Goal: Task Accomplishment & Management: Use online tool/utility

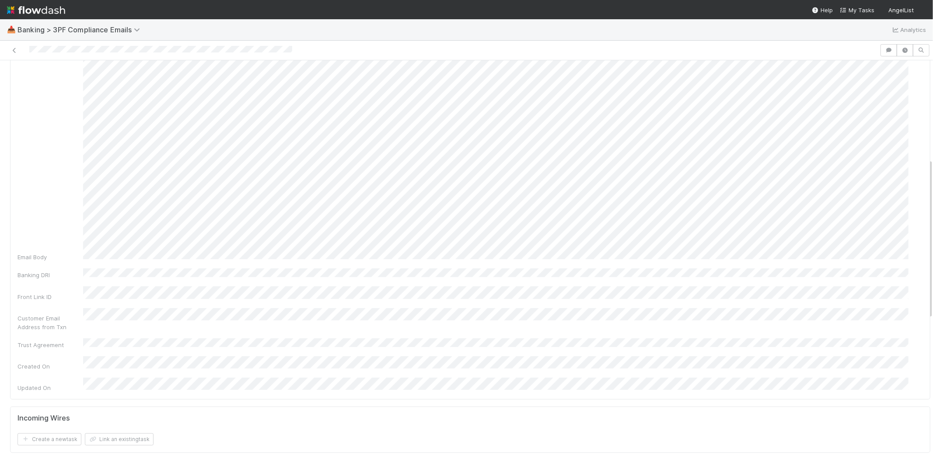
scroll to position [340, 0]
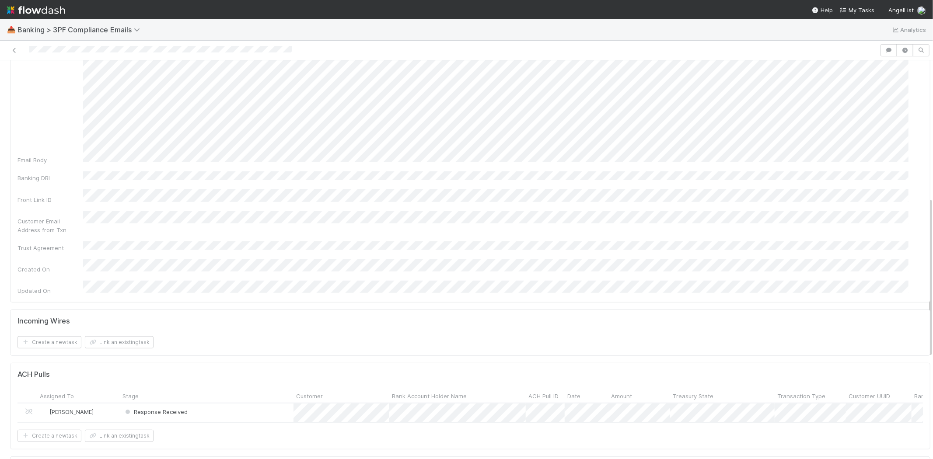
click at [205, 404] on div "Response Received" at bounding box center [207, 413] width 174 height 19
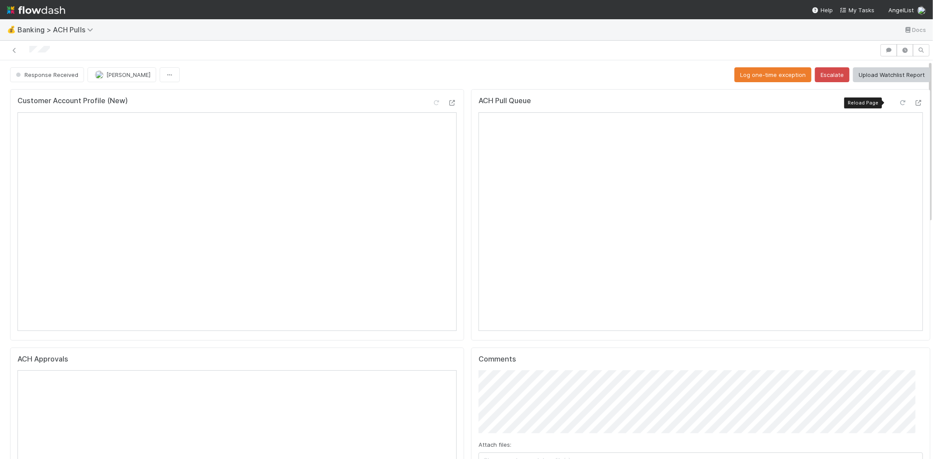
click at [898, 98] on div at bounding box center [902, 102] width 9 height 9
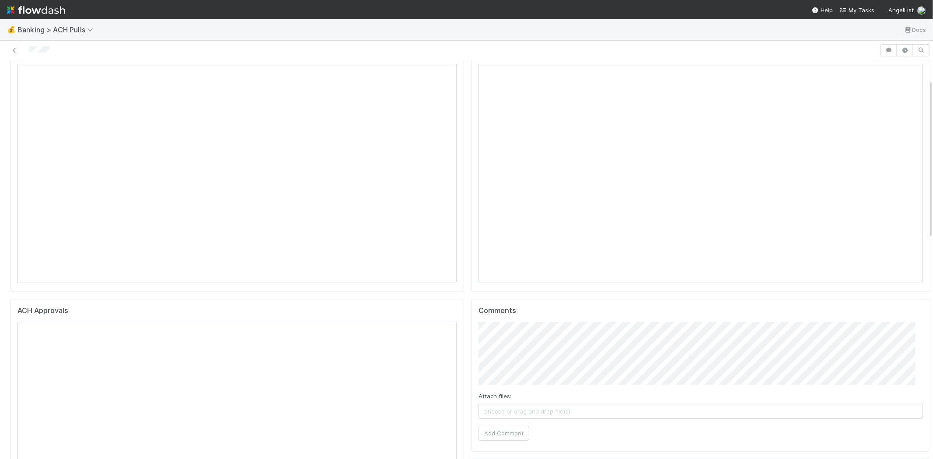
click at [593, 410] on span "Choose or drag and drop file(s)" at bounding box center [700, 412] width 443 height 14
click at [499, 431] on button "Add Comment" at bounding box center [503, 433] width 51 height 15
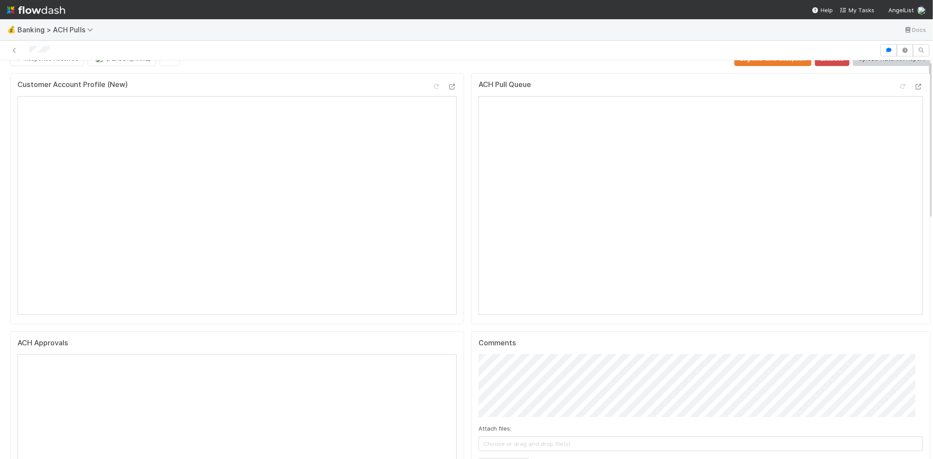
scroll to position [0, 0]
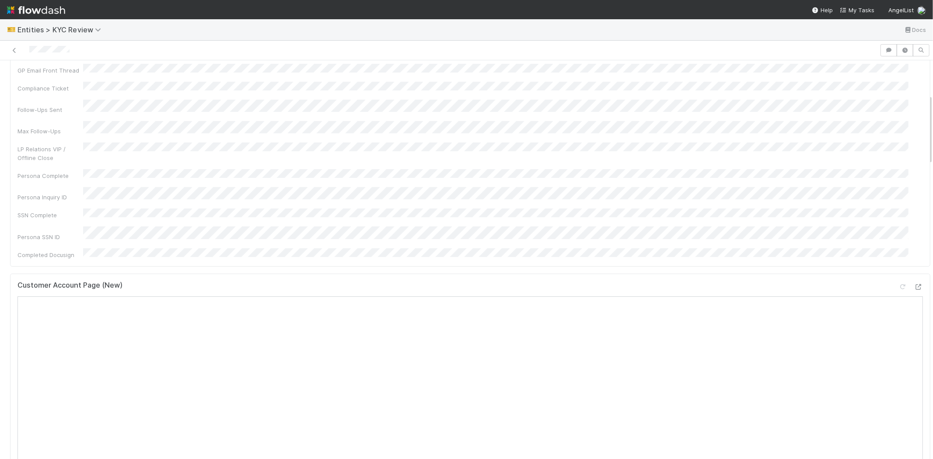
scroll to position [194, 0]
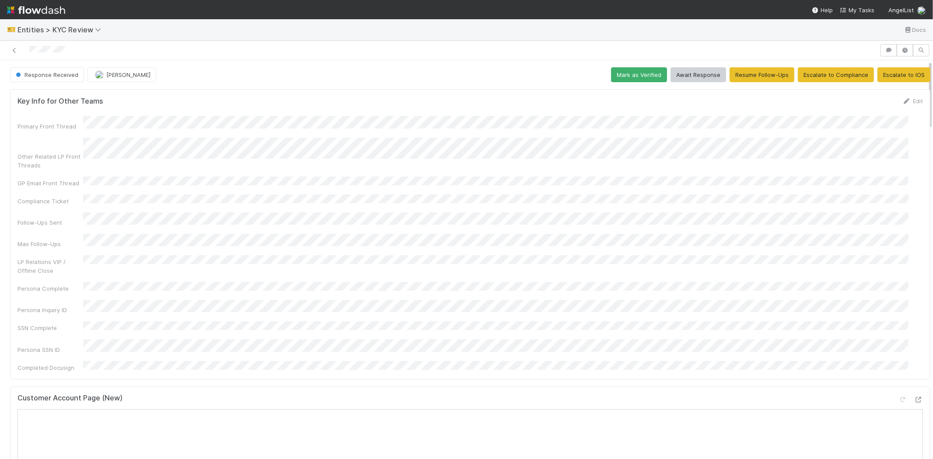
click at [198, 300] on div "Persona Inquiry ID" at bounding box center [469, 307] width 905 height 14
copy div
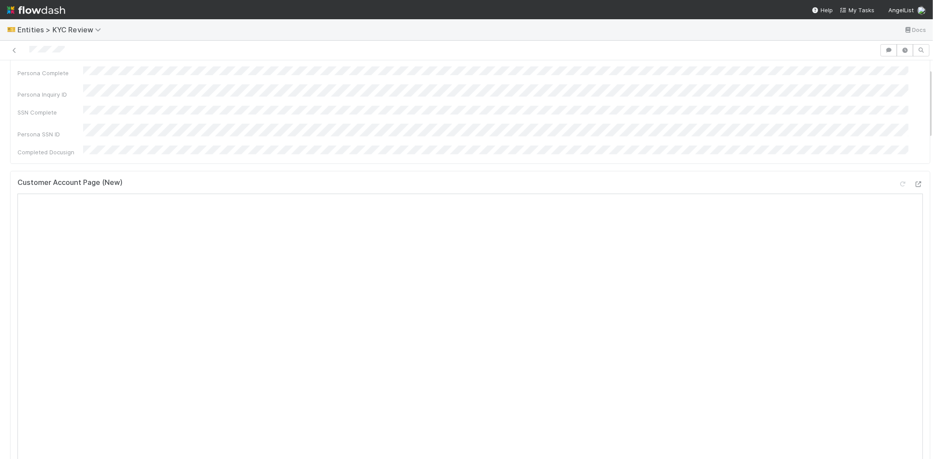
scroll to position [49, 0]
click at [45, 208] on div "Primary Front Thread Other Related LP Front Threads GP Email Front Thread Compl…" at bounding box center [469, 195] width 905 height 256
drag, startPoint x: 31, startPoint y: 215, endPoint x: 80, endPoint y: 217, distance: 48.1
click at [80, 236] on div "Persona Complete" at bounding box center [50, 240] width 66 height 9
click at [41, 257] on div "Persona Inquiry ID" at bounding box center [50, 261] width 66 height 9
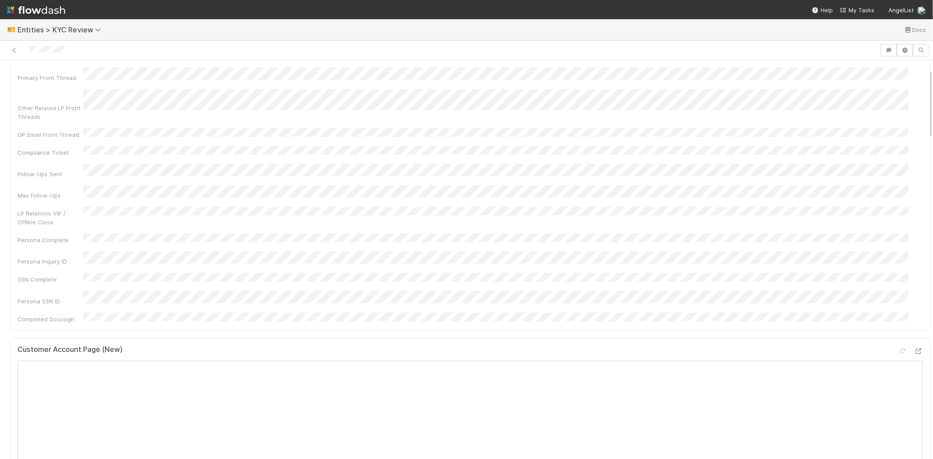
click at [191, 251] on div "Persona Inquiry ID" at bounding box center [469, 258] width 905 height 14
copy div
click at [38, 257] on div "Persona Inquiry ID" at bounding box center [50, 261] width 66 height 9
drag, startPoint x: 26, startPoint y: 212, endPoint x: 77, endPoint y: 213, distance: 50.3
click at [77, 236] on div "Persona Complete" at bounding box center [50, 240] width 66 height 9
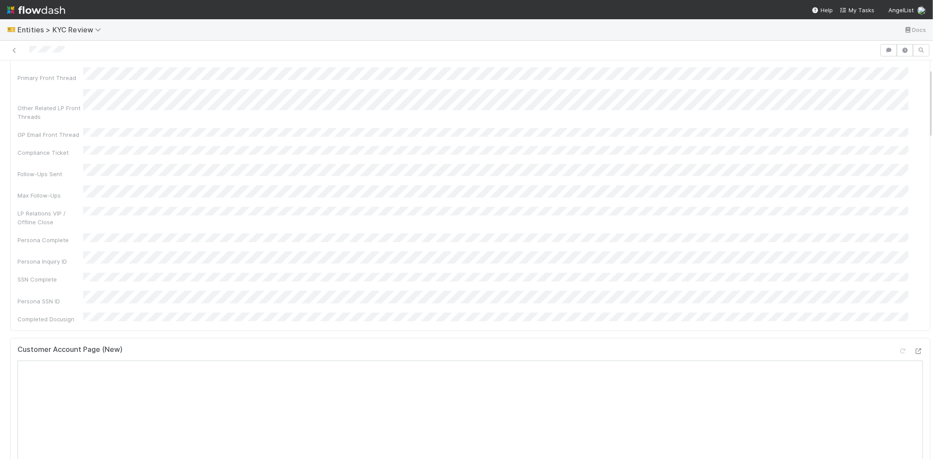
click at [24, 239] on div "Primary Front Thread Other Related LP Front Threads GP Email Front Thread Compl…" at bounding box center [469, 195] width 905 height 256
drag, startPoint x: 18, startPoint y: 215, endPoint x: 54, endPoint y: 210, distance: 36.1
click at [54, 236] on div "Persona Complete" at bounding box center [50, 240] width 66 height 9
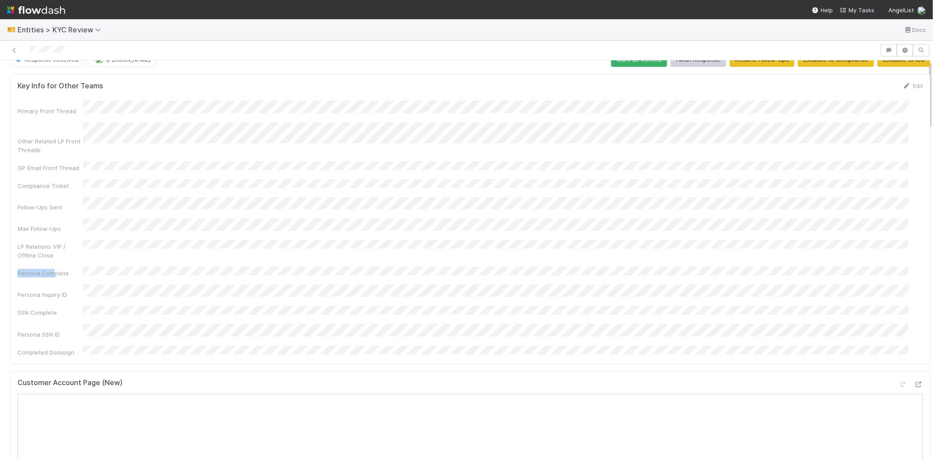
scroll to position [0, 0]
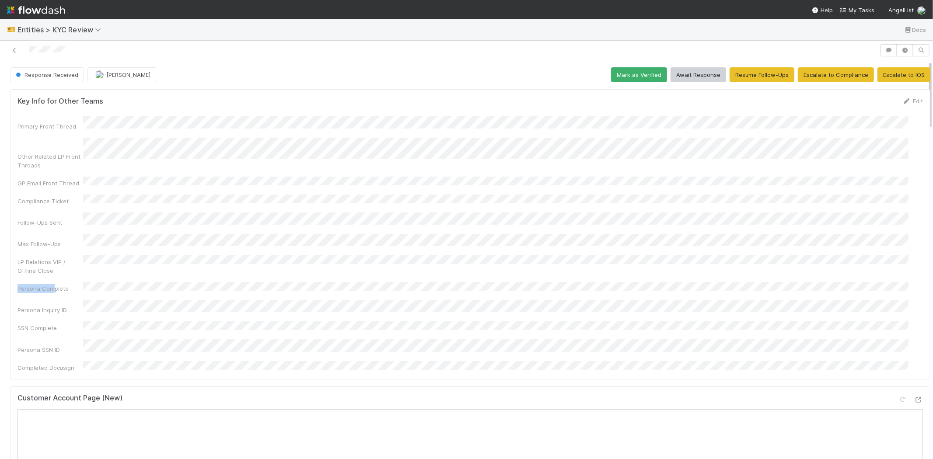
click at [76, 300] on div "Persona Inquiry ID" at bounding box center [469, 307] width 905 height 14
drag, startPoint x: 18, startPoint y: 279, endPoint x: 68, endPoint y: 279, distance: 50.3
click at [68, 306] on div "Persona Inquiry ID" at bounding box center [50, 310] width 66 height 9
click at [50, 324] on div "SSN Complete" at bounding box center [50, 328] width 66 height 9
click at [880, 46] on button "button" at bounding box center [888, 50] width 17 height 12
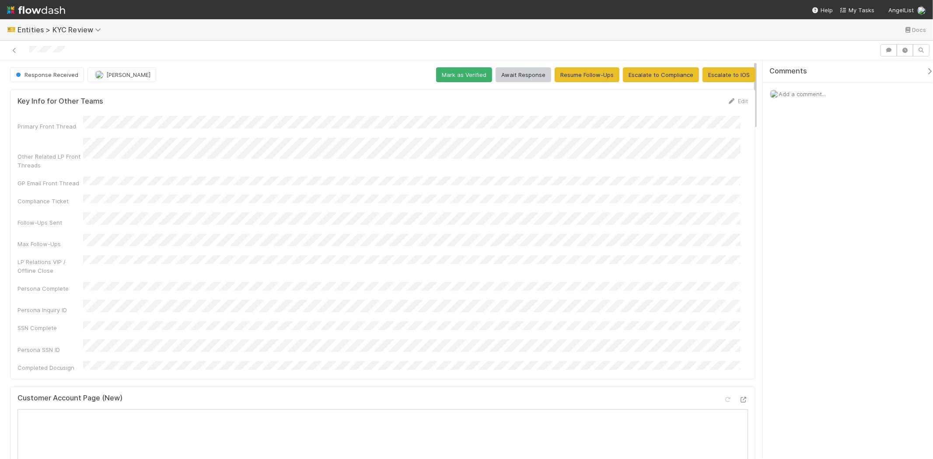
click at [805, 99] on div "Add a comment..." at bounding box center [852, 94] width 178 height 23
click at [807, 92] on span "Add a comment..." at bounding box center [801, 94] width 47 height 7
drag, startPoint x: 16, startPoint y: 281, endPoint x: 68, endPoint y: 282, distance: 51.6
click at [68, 282] on div "Key Info for Other Teams Edit Primary Front Thread Other Related LP Front Threa…" at bounding box center [382, 234] width 745 height 290
copy div "Persona Inquiry ID"
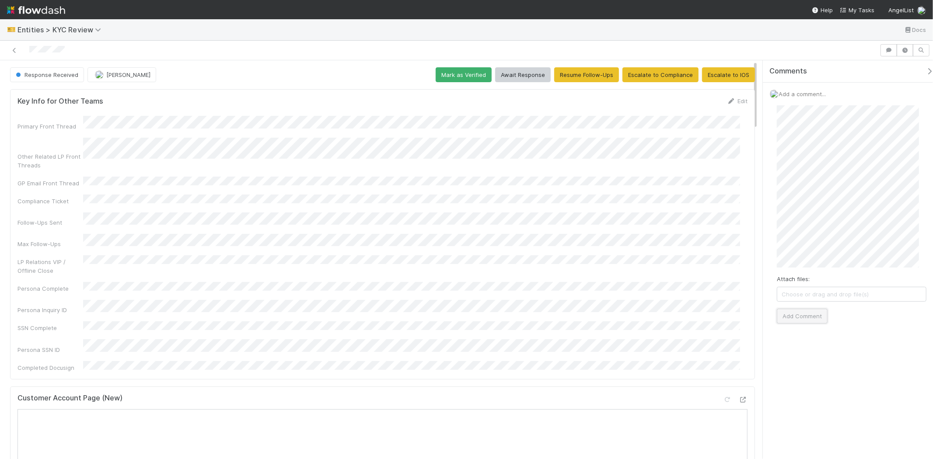
click at [798, 321] on button "Add Comment" at bounding box center [802, 316] width 51 height 15
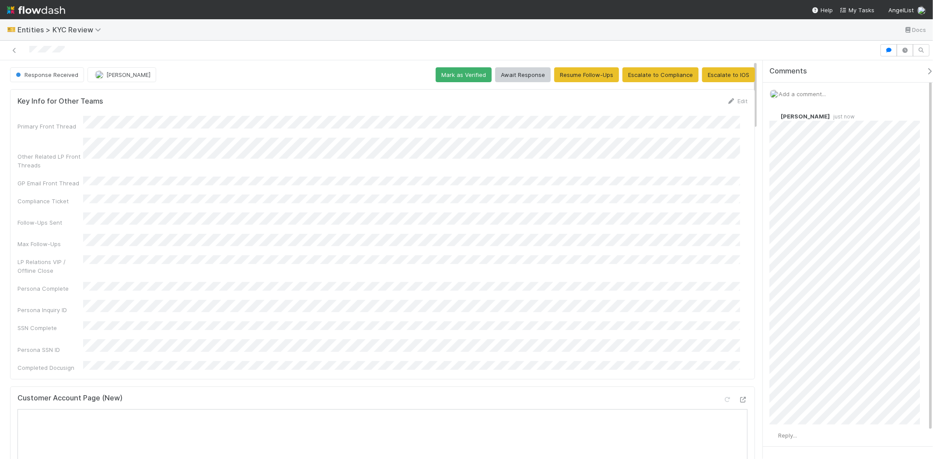
scroll to position [31, 0]
click at [724, 70] on button "Escalate to IOS" at bounding box center [728, 74] width 53 height 15
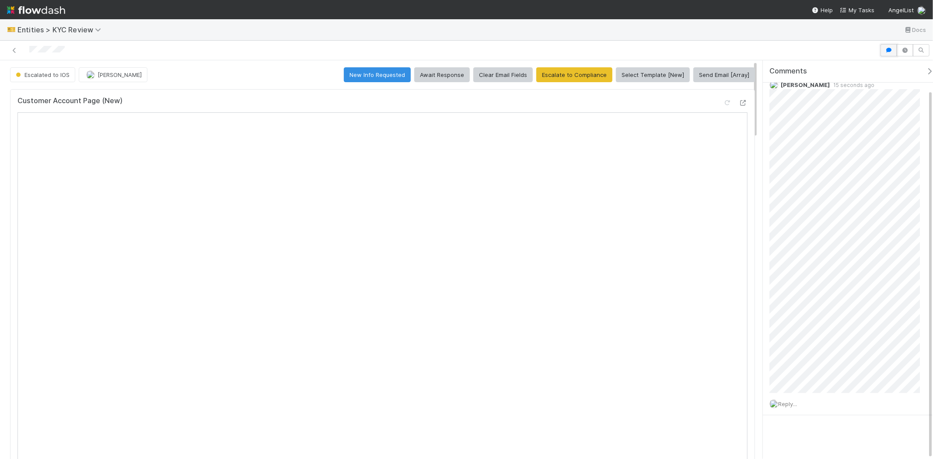
click at [886, 50] on icon "button" at bounding box center [888, 50] width 9 height 5
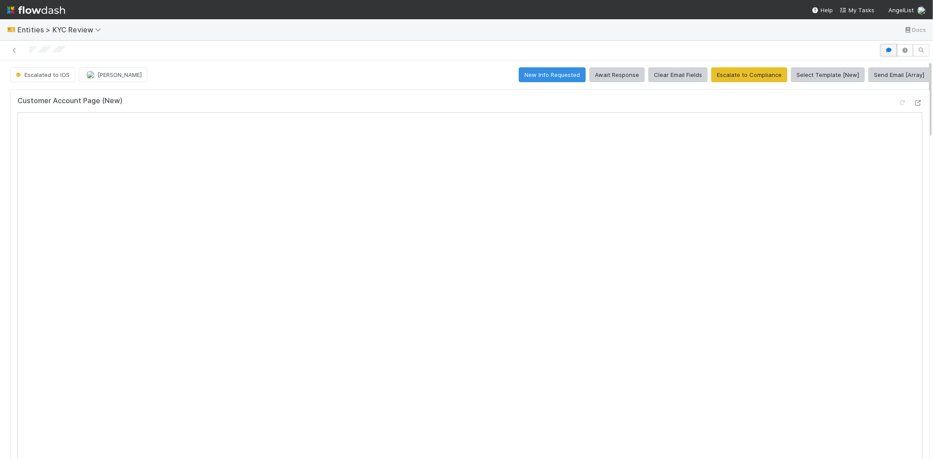
scroll to position [0, 0]
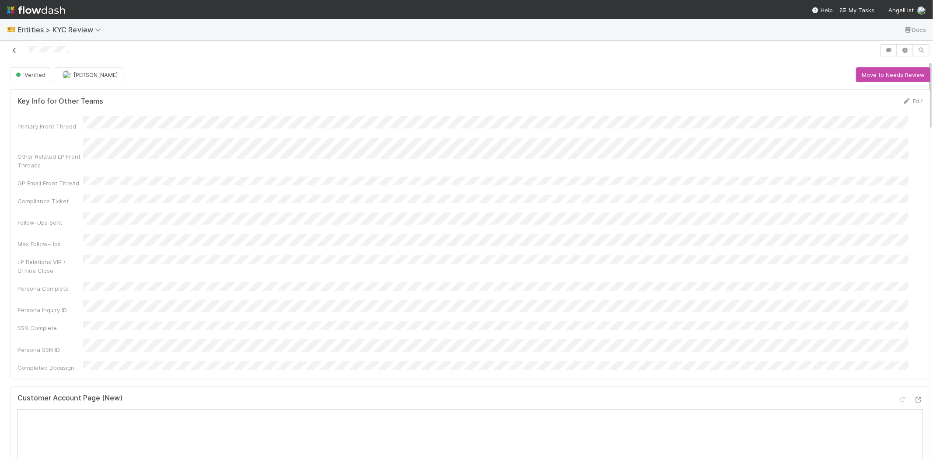
click at [17, 49] on icon at bounding box center [14, 51] width 9 height 6
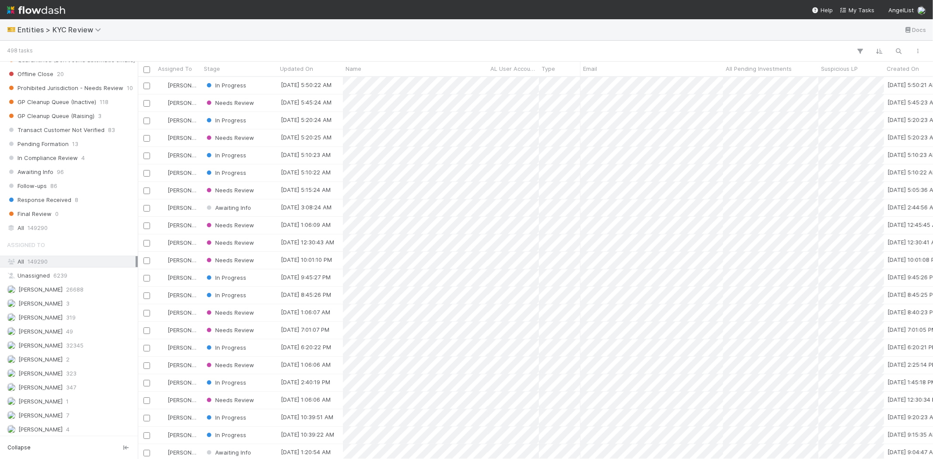
scroll to position [632, 0]
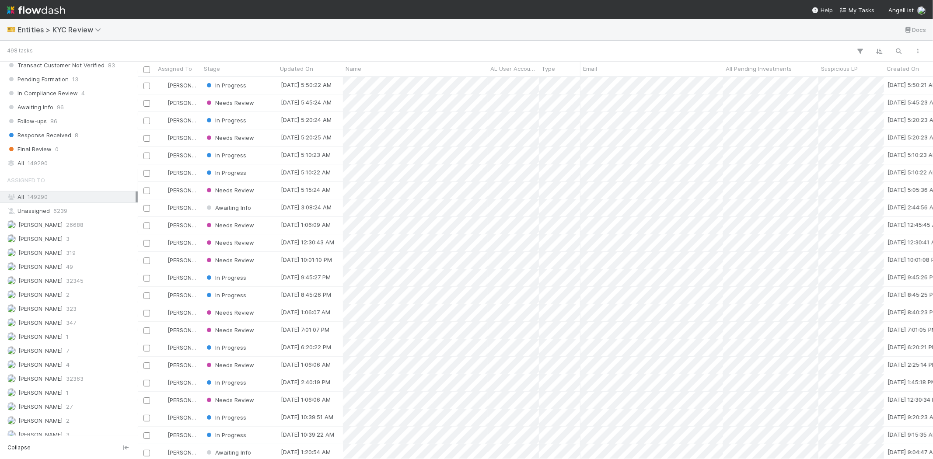
click at [68, 321] on div "Assigned To All 149290 Unassigned 6239 Alice Wo 26688 Erica Carlson 3 Febbie Ce…" at bounding box center [69, 312] width 138 height 283
click at [72, 327] on div "Karen Jane Salcedo 347" at bounding box center [71, 323] width 129 height 11
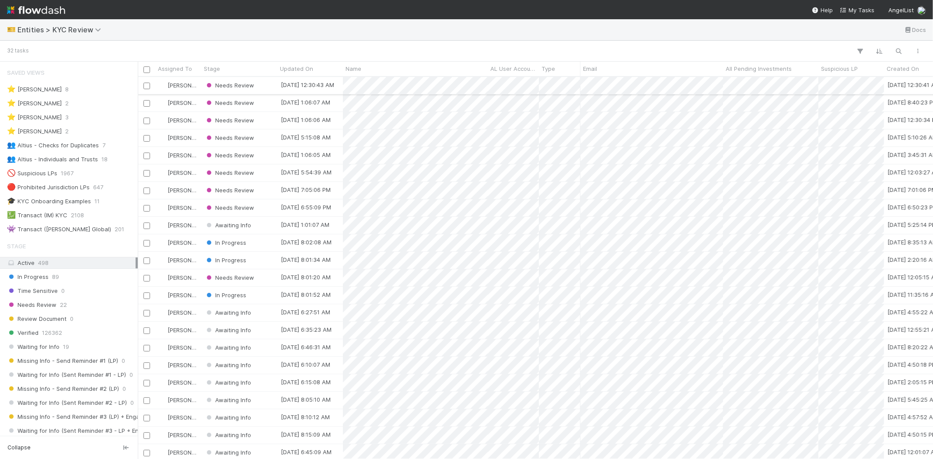
click at [272, 80] on div "Needs Review" at bounding box center [239, 85] width 76 height 17
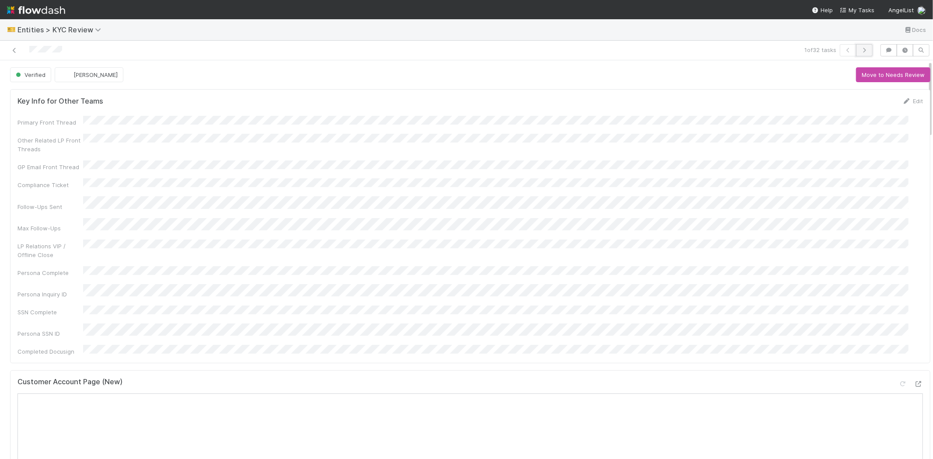
click at [860, 50] on icon "button" at bounding box center [864, 50] width 9 height 5
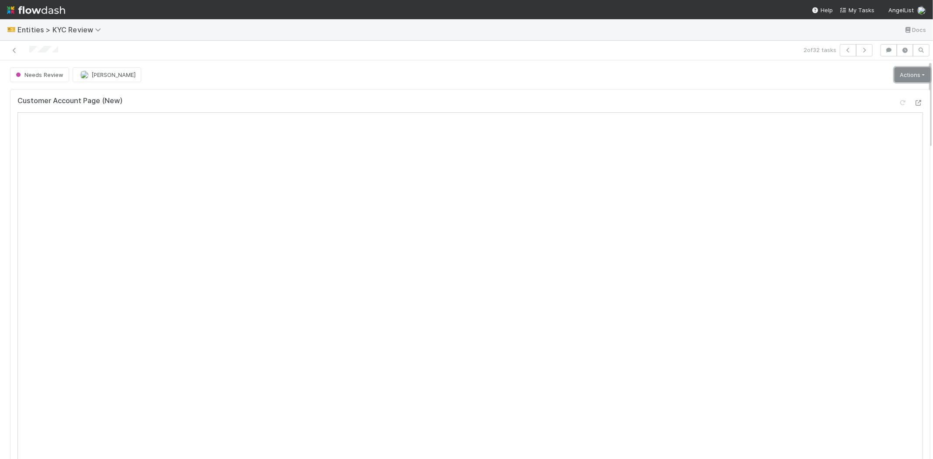
click at [903, 74] on link "Actions" at bounding box center [912, 74] width 36 height 15
click at [702, 79] on div "Needs Review Karen Jane Salcedo Actions Mark as Verified New Info Requested Mov…" at bounding box center [470, 74] width 920 height 15
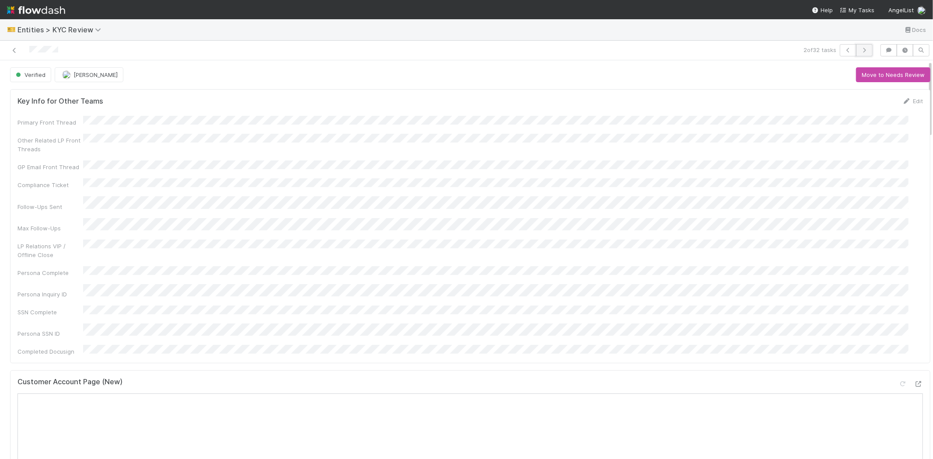
click at [856, 53] on button "button" at bounding box center [864, 50] width 17 height 12
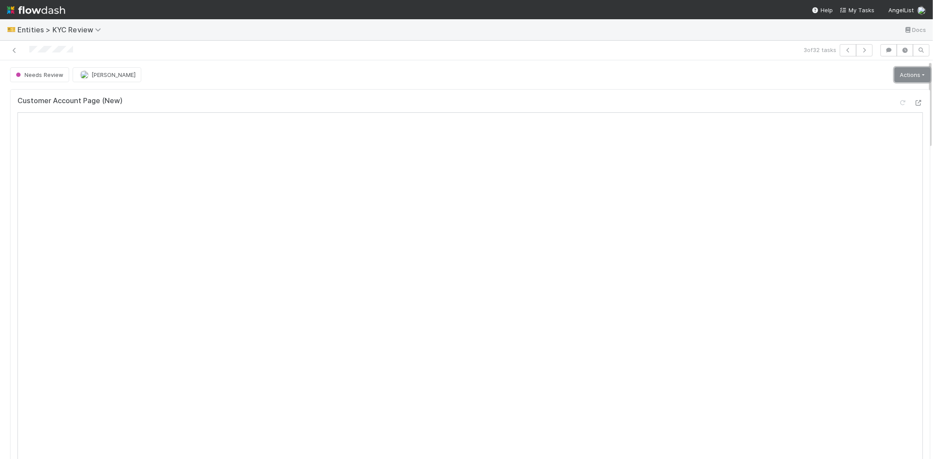
click at [894, 77] on link "Actions" at bounding box center [912, 74] width 36 height 15
click at [846, 157] on button "Select Template [New]" at bounding box center [883, 154] width 96 height 12
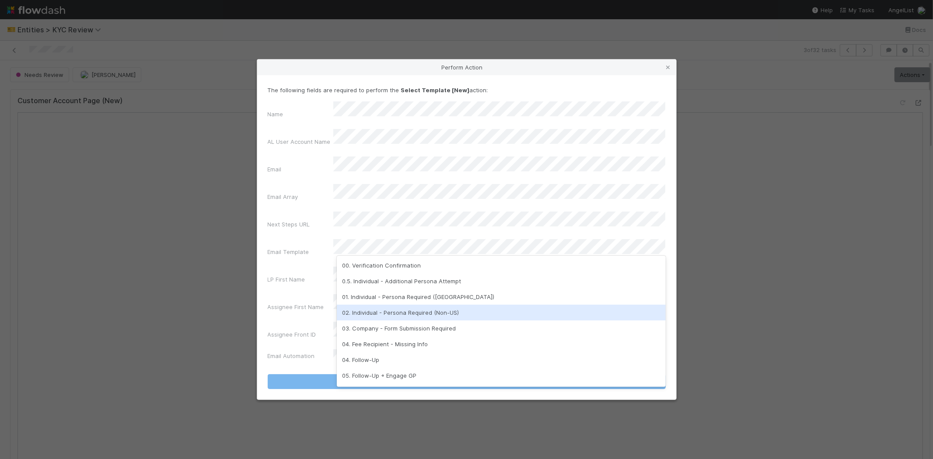
click at [386, 311] on div "02. Individual - Persona Required (Non-US)" at bounding box center [501, 313] width 329 height 16
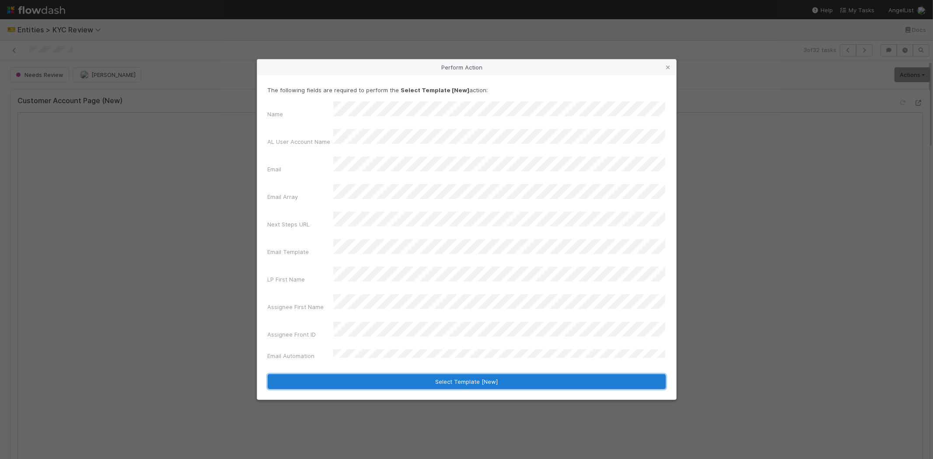
click at [311, 374] on button "Select Template [New]" at bounding box center [467, 381] width 398 height 15
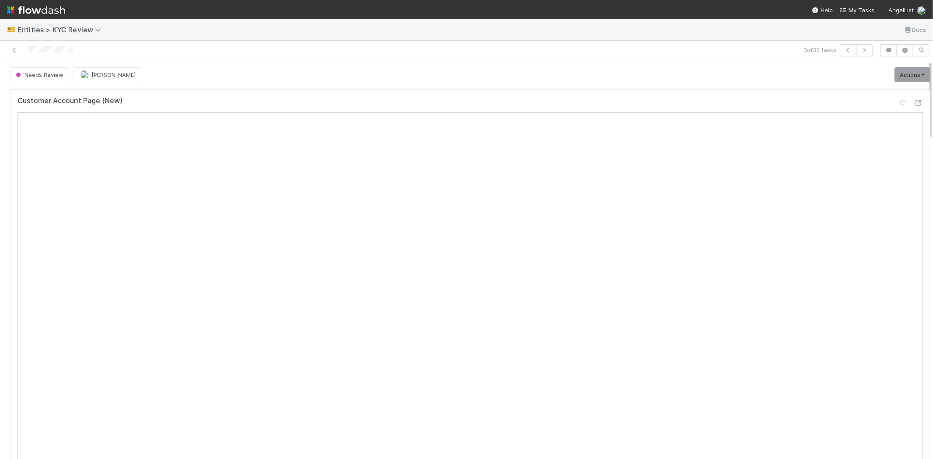
click at [456, 73] on div "Needs Review Karen Jane Salcedo Actions Mark as Verified New Info Requested Mov…" at bounding box center [470, 74] width 920 height 15
click at [906, 71] on link "Actions" at bounding box center [912, 74] width 36 height 15
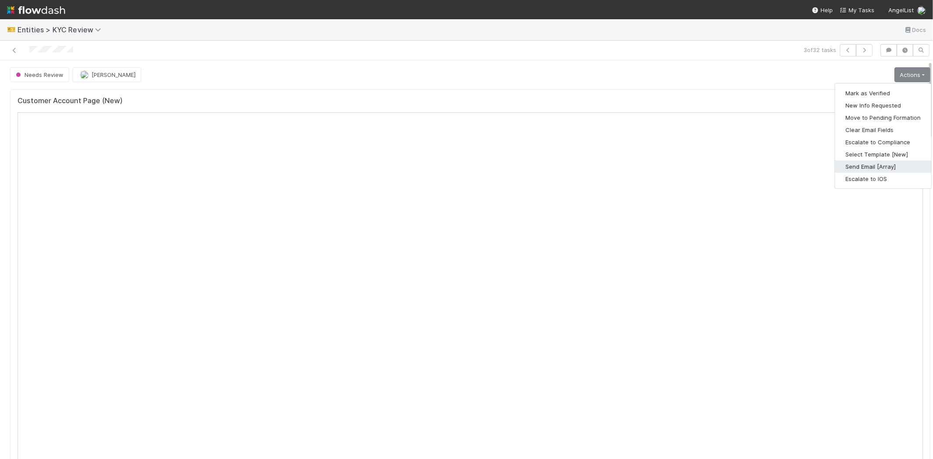
click at [845, 167] on button "Send Email [Array]" at bounding box center [883, 167] width 96 height 12
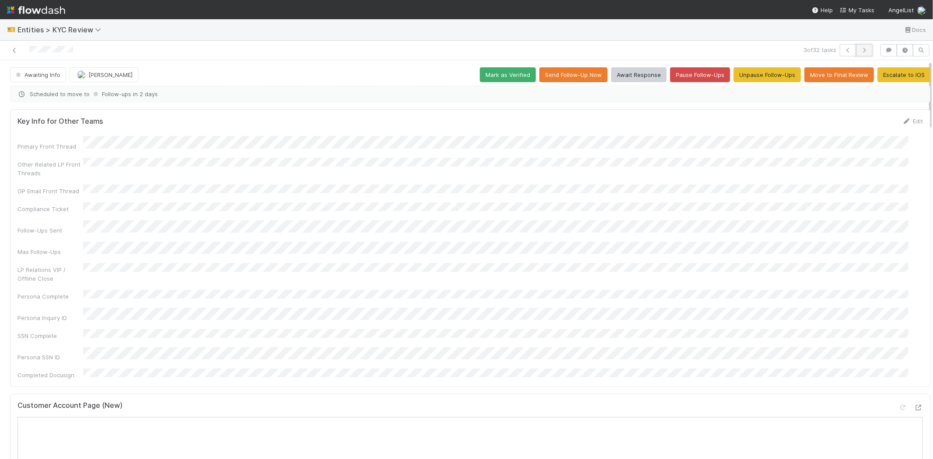
click at [860, 51] on icon "button" at bounding box center [864, 50] width 9 height 5
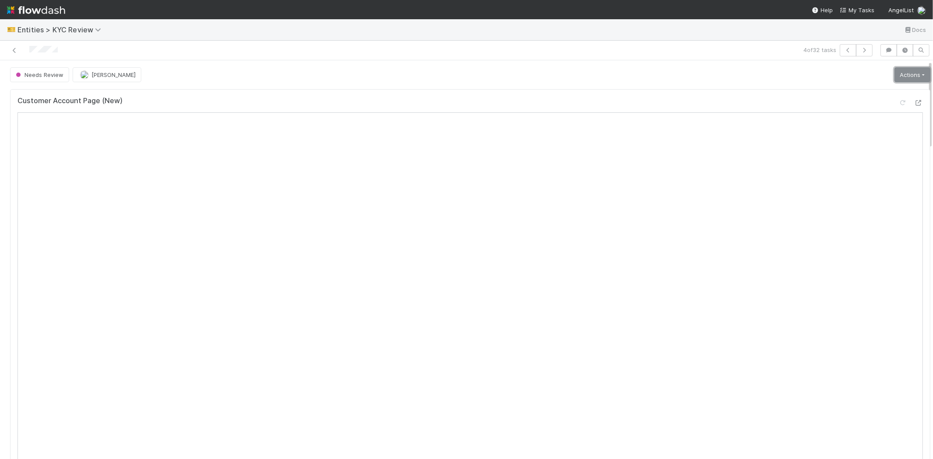
click at [894, 82] on link "Actions" at bounding box center [912, 74] width 36 height 15
click at [849, 150] on button "Select Template [New]" at bounding box center [883, 154] width 96 height 12
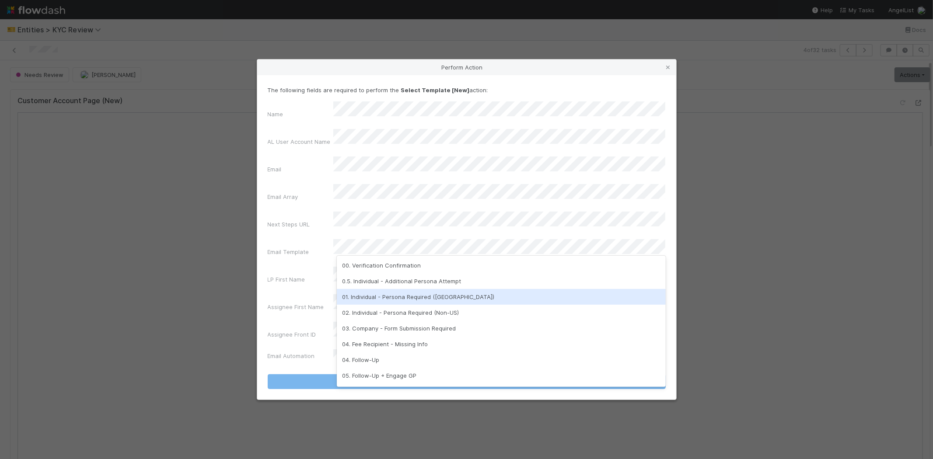
click at [399, 300] on div "01. Individual - Persona Required (US)" at bounding box center [501, 297] width 329 height 16
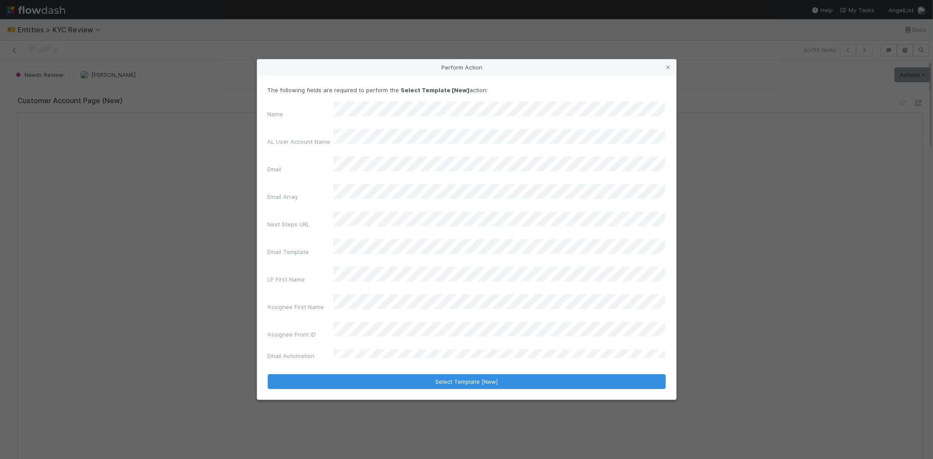
click at [296, 275] on label"] "LP First Name" at bounding box center [287, 279] width 38 height 9
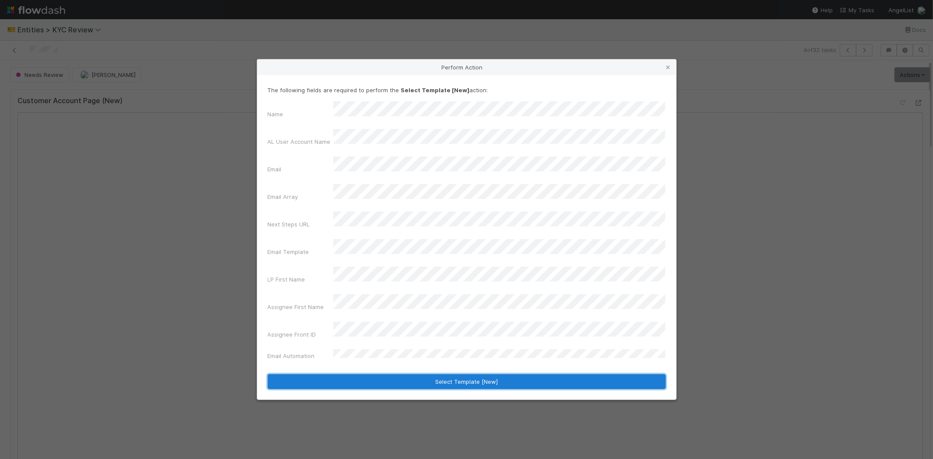
click at [341, 374] on button "Select Template [New]" at bounding box center [467, 381] width 398 height 15
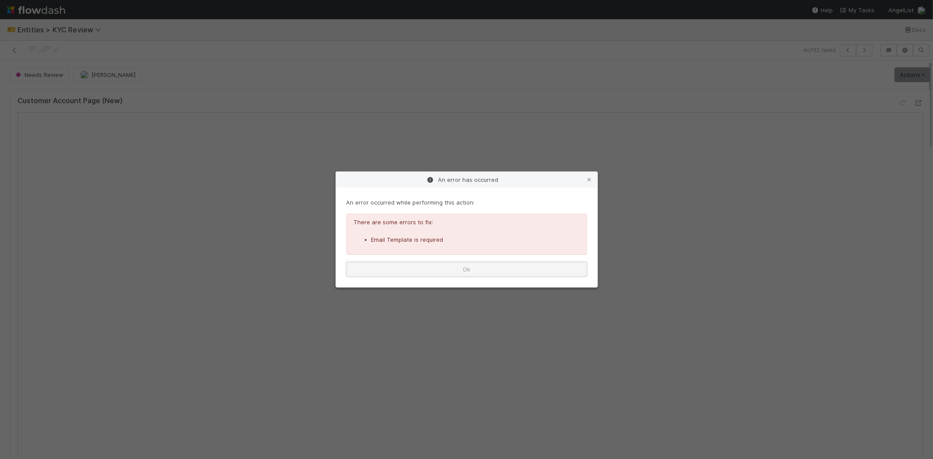
click at [487, 273] on button "Ok" at bounding box center [466, 269] width 241 height 15
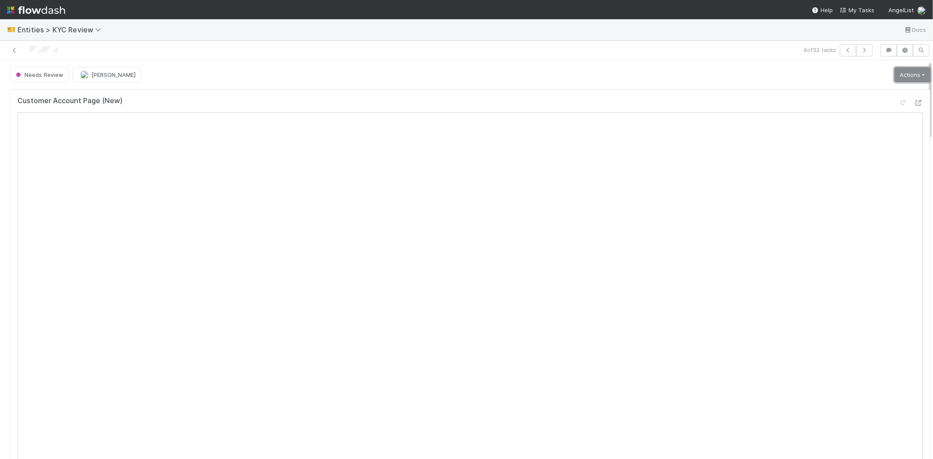
click at [894, 69] on link "Actions" at bounding box center [912, 74] width 36 height 15
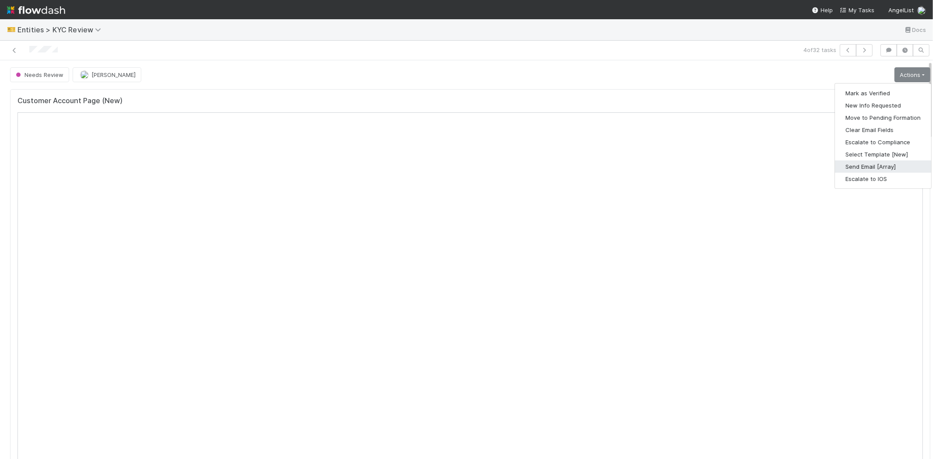
click at [838, 165] on button "Send Email [Array]" at bounding box center [883, 167] width 96 height 12
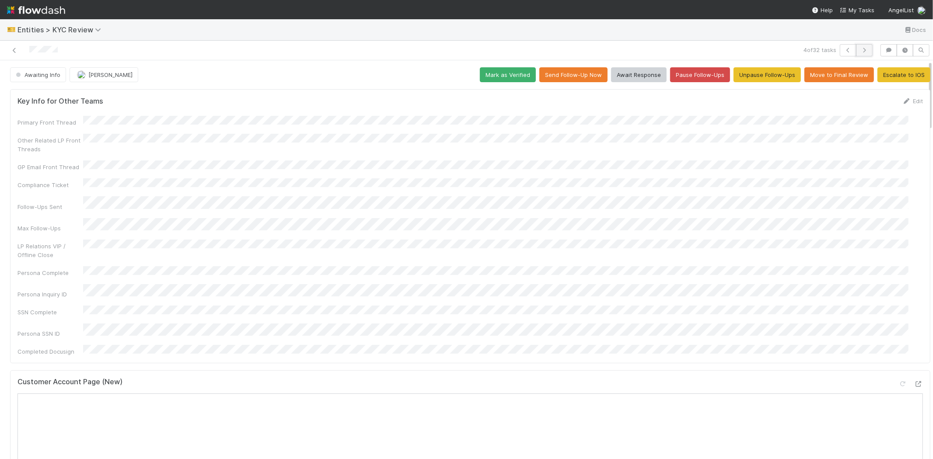
click at [856, 45] on button "button" at bounding box center [864, 50] width 17 height 12
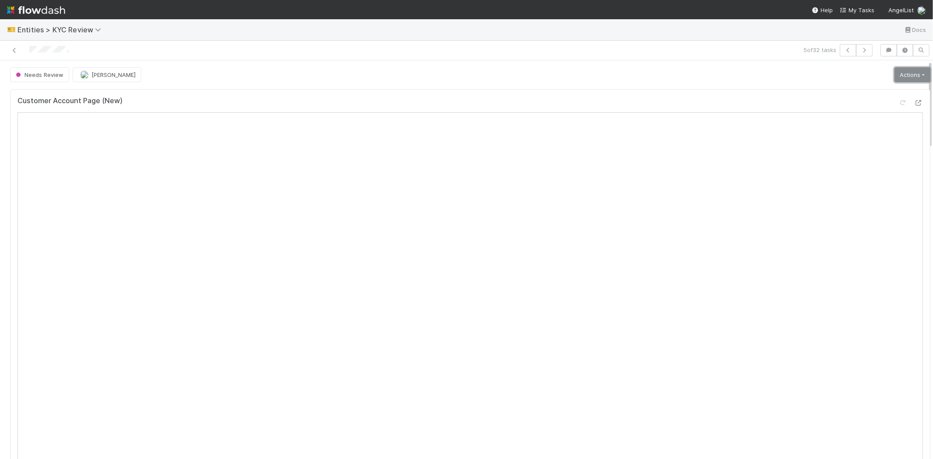
click at [894, 70] on link "Actions" at bounding box center [912, 74] width 36 height 15
click at [863, 158] on button "Select Template [New]" at bounding box center [883, 154] width 96 height 12
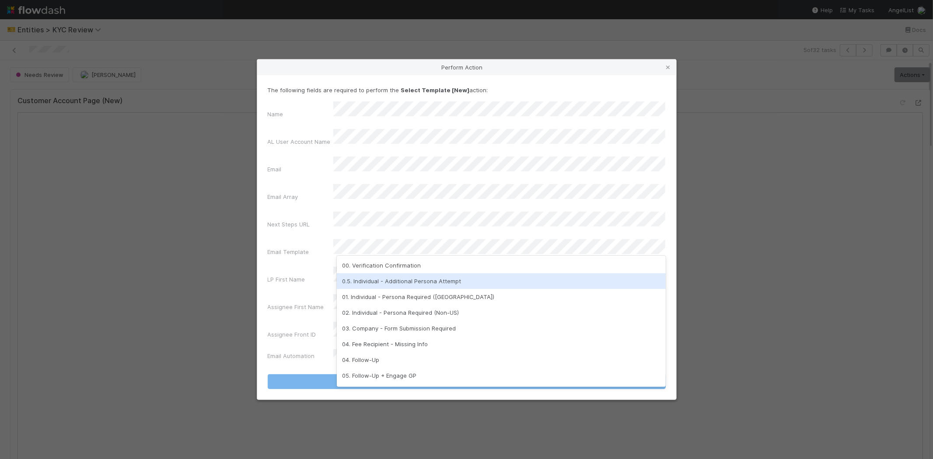
click at [375, 280] on div "0.5. Individual - Additional Persona Attempt" at bounding box center [501, 281] width 329 height 16
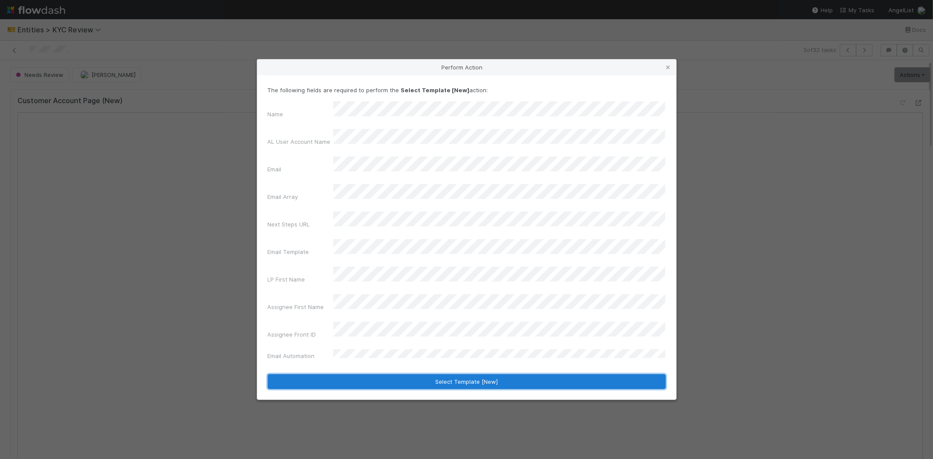
click at [354, 374] on button "Select Template [New]" at bounding box center [467, 381] width 398 height 15
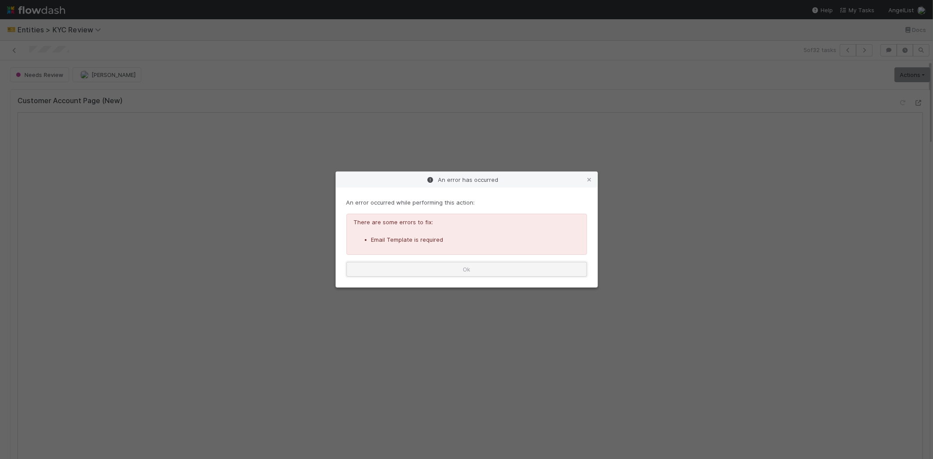
click at [440, 262] on button "Ok" at bounding box center [466, 269] width 241 height 15
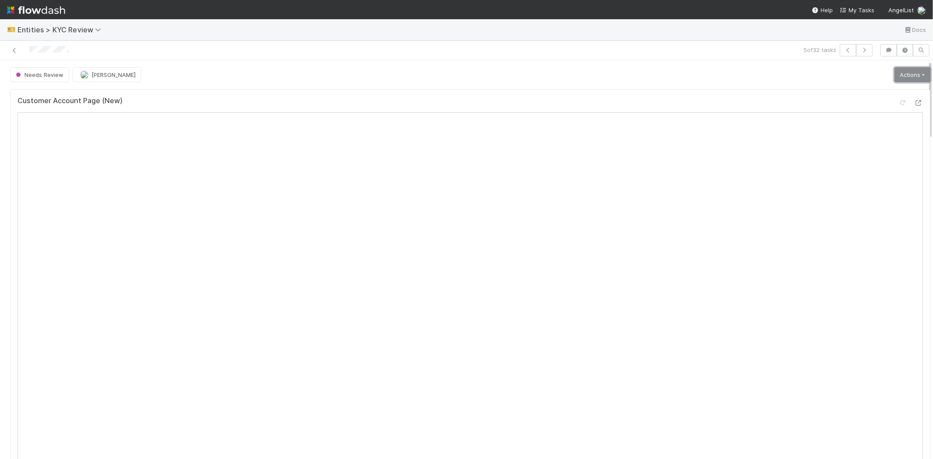
click at [895, 75] on link "Actions" at bounding box center [912, 74] width 36 height 15
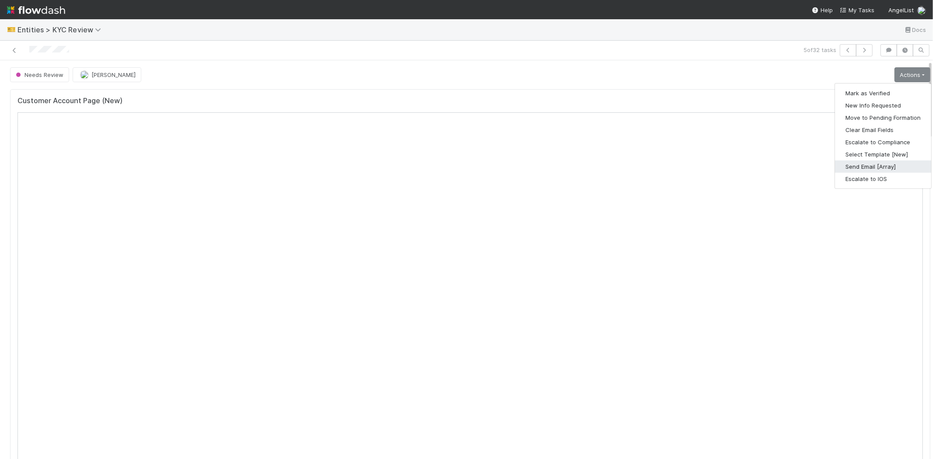
click at [853, 164] on button "Send Email [Array]" at bounding box center [883, 167] width 96 height 12
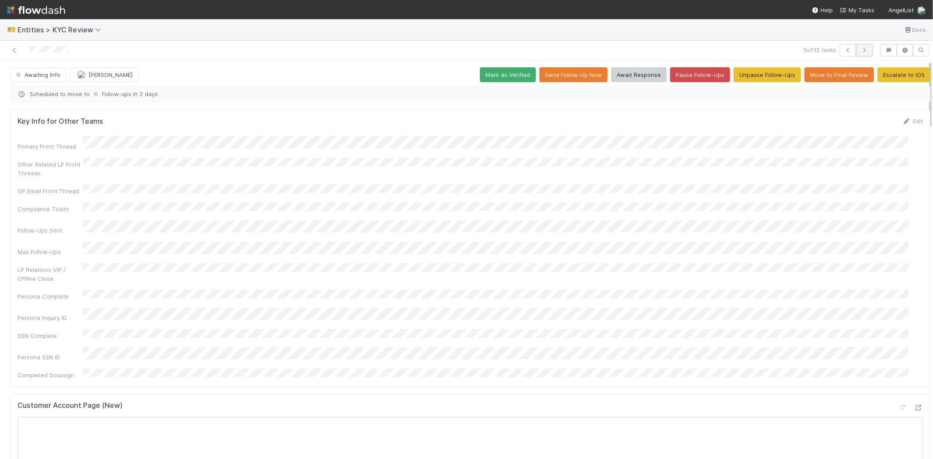
click at [859, 46] on button "button" at bounding box center [864, 50] width 17 height 12
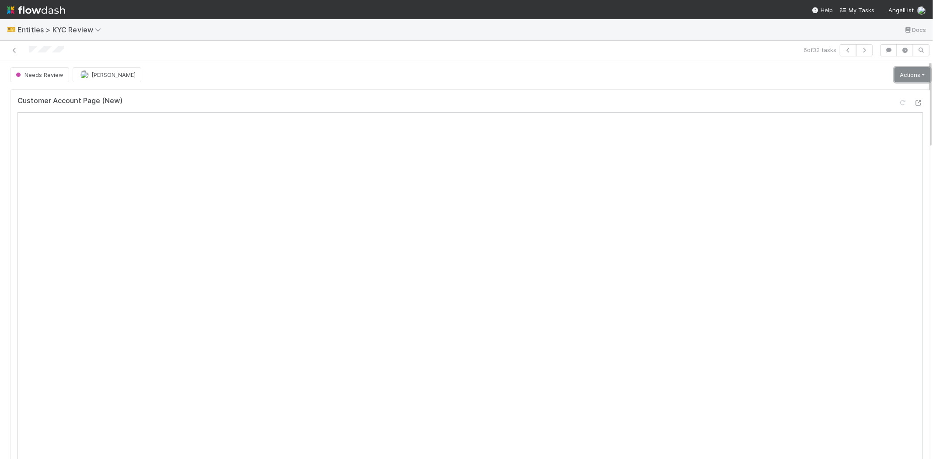
click at [902, 74] on link "Actions" at bounding box center [912, 74] width 36 height 15
click at [848, 157] on button "Select Template [New]" at bounding box center [883, 154] width 96 height 12
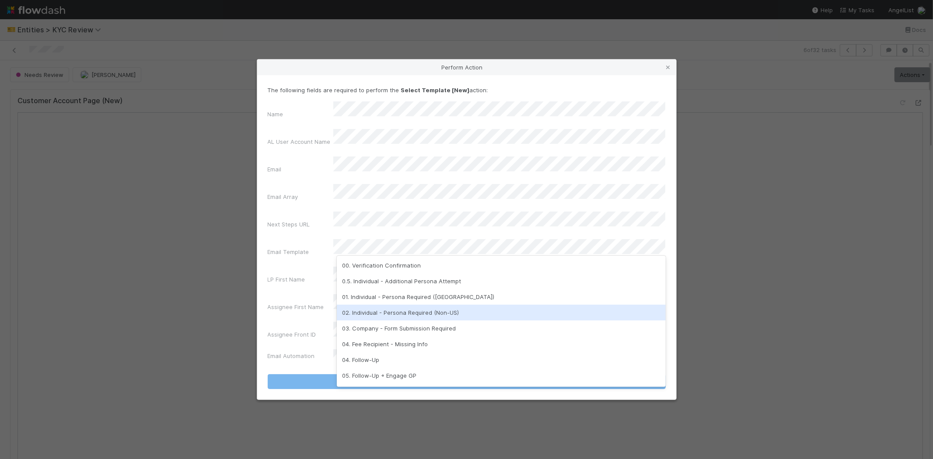
click at [417, 308] on div "02. Individual - Persona Required (Non-US)" at bounding box center [501, 313] width 329 height 16
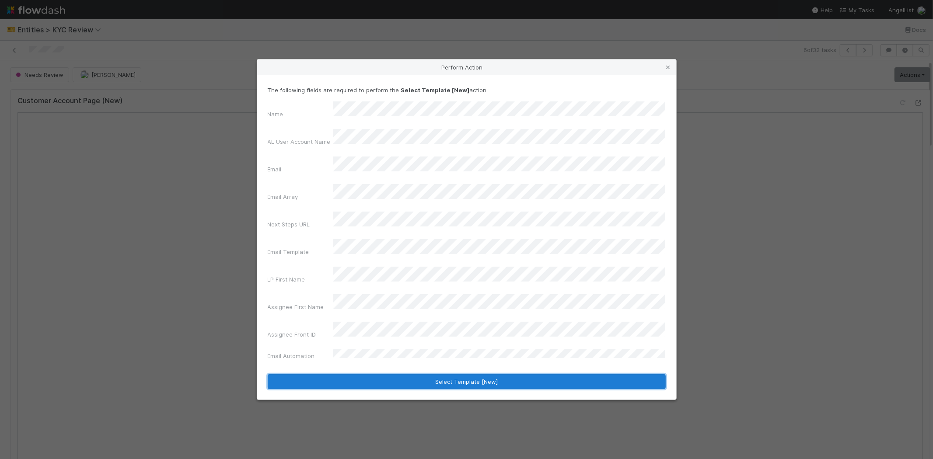
click at [388, 374] on button "Select Template [New]" at bounding box center [467, 381] width 398 height 15
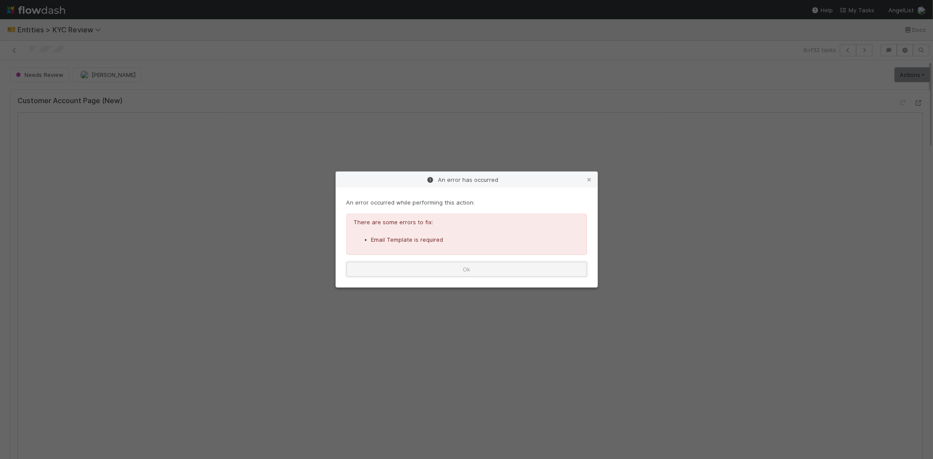
click at [464, 268] on button "Ok" at bounding box center [466, 269] width 241 height 15
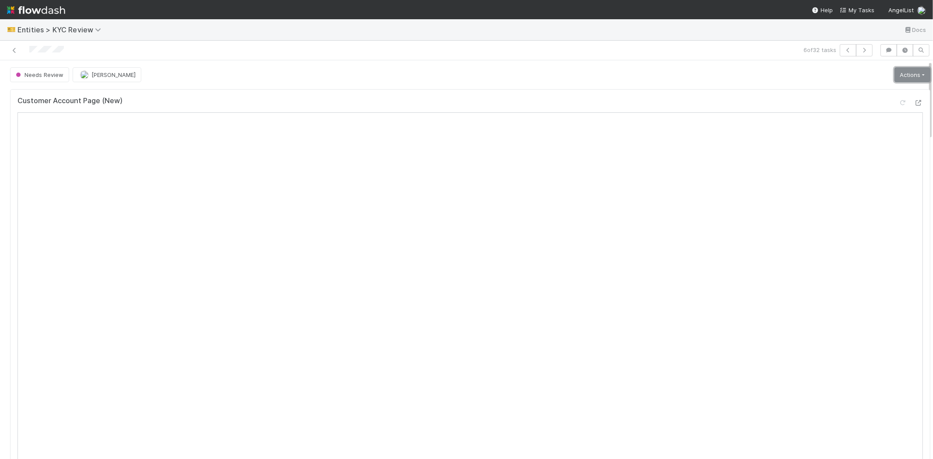
click at [894, 75] on link "Actions" at bounding box center [912, 74] width 36 height 15
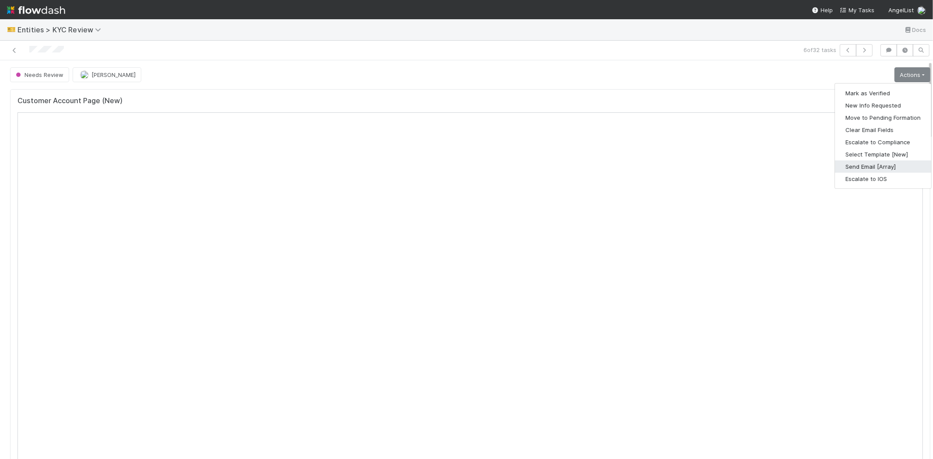
click at [841, 162] on button "Send Email [Array]" at bounding box center [883, 167] width 96 height 12
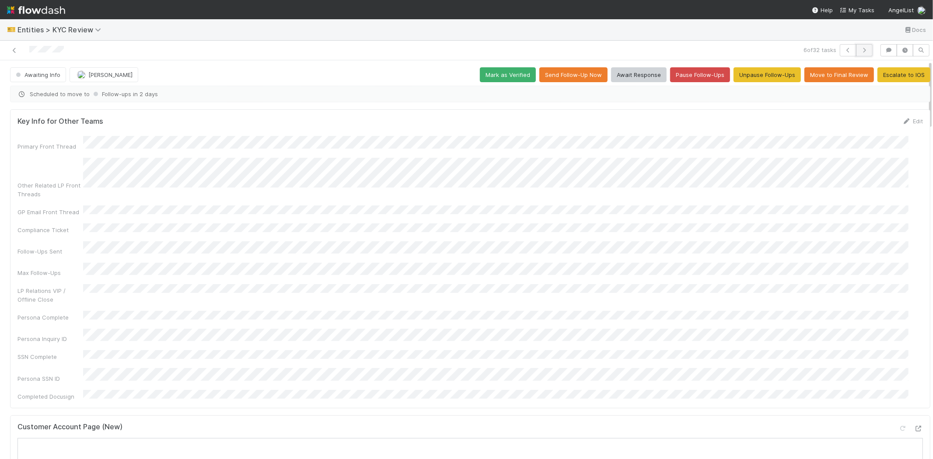
click at [860, 48] on icon "button" at bounding box center [864, 50] width 9 height 5
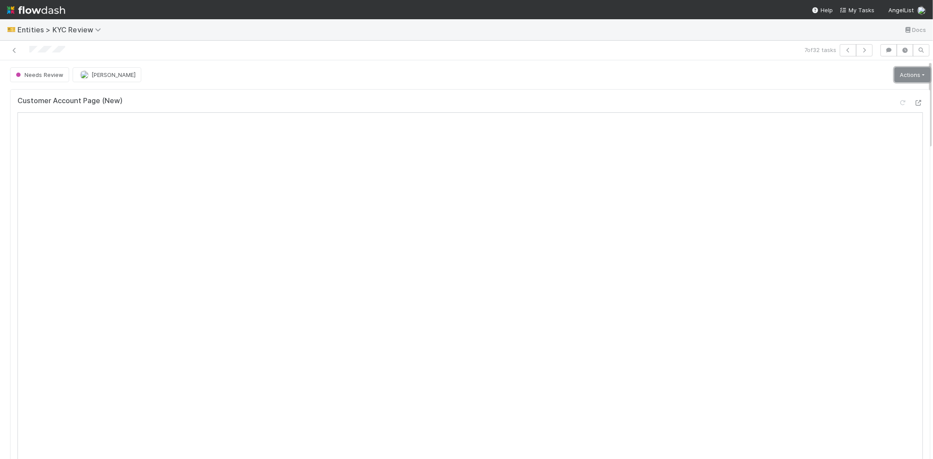
click at [903, 75] on link "Actions" at bounding box center [912, 74] width 36 height 15
click at [844, 150] on button "Select Template [New]" at bounding box center [883, 154] width 96 height 12
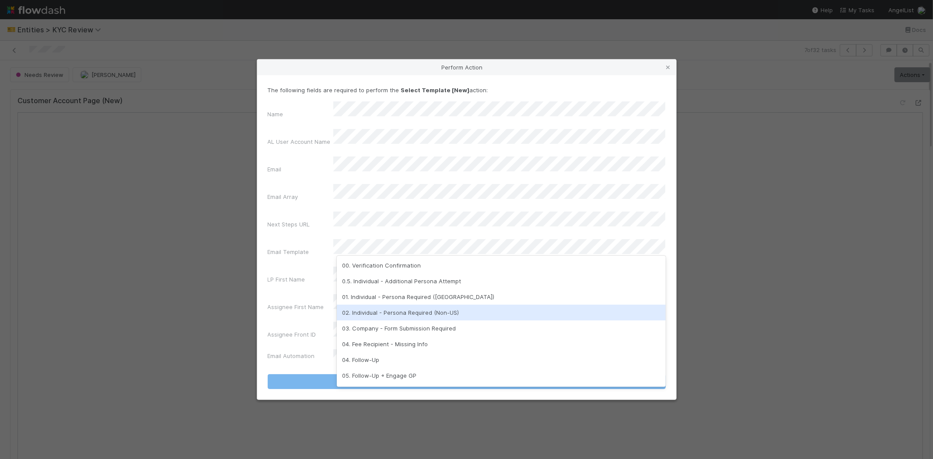
click at [385, 305] on div "02. Individual - Persona Required (Non-US)" at bounding box center [501, 313] width 329 height 16
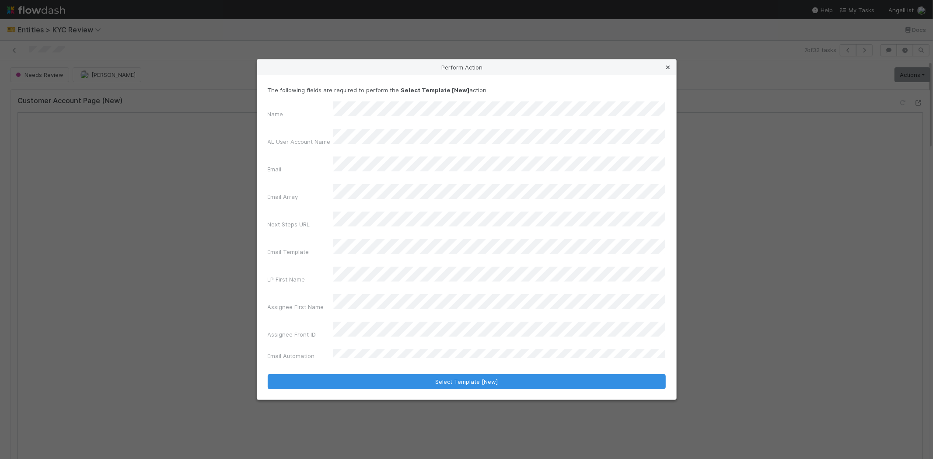
click at [670, 70] on icon at bounding box center [668, 68] width 9 height 6
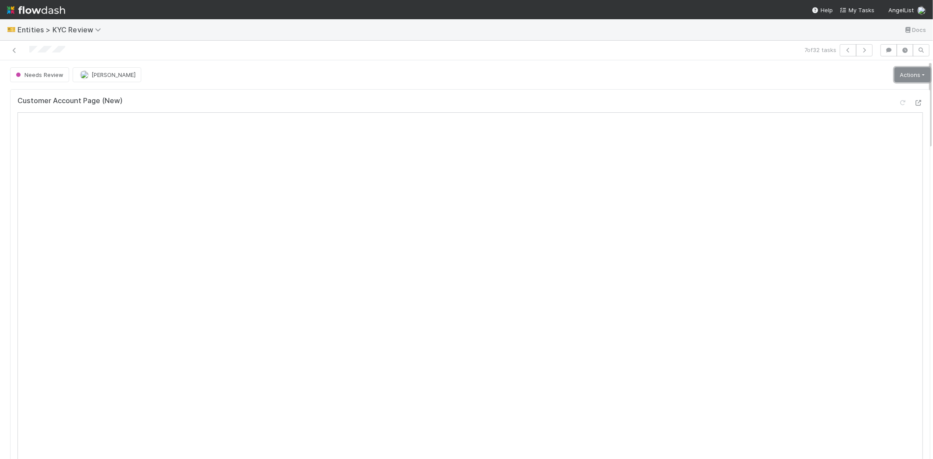
drag, startPoint x: 895, startPoint y: 71, endPoint x: 890, endPoint y: 73, distance: 5.1
click at [895, 71] on link "Actions" at bounding box center [912, 74] width 36 height 15
click at [846, 150] on button "Select Template [New]" at bounding box center [883, 154] width 96 height 12
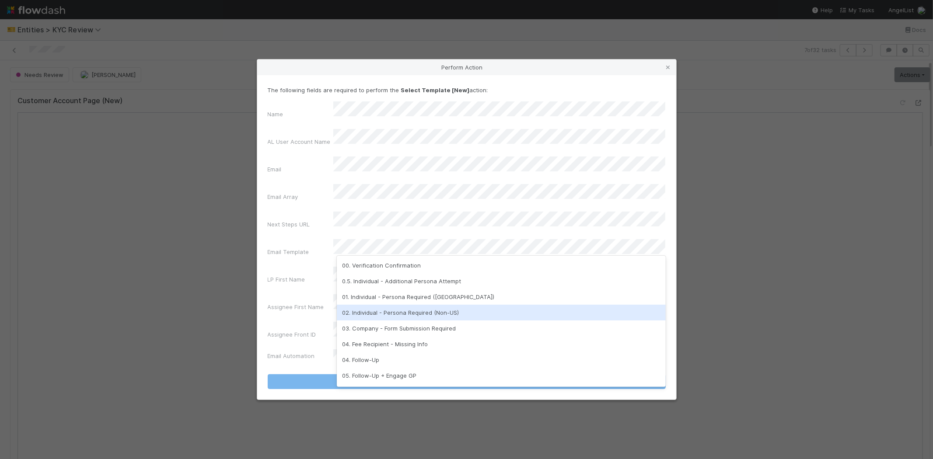
click at [388, 311] on div "02. Individual - Persona Required (Non-US)" at bounding box center [501, 313] width 329 height 16
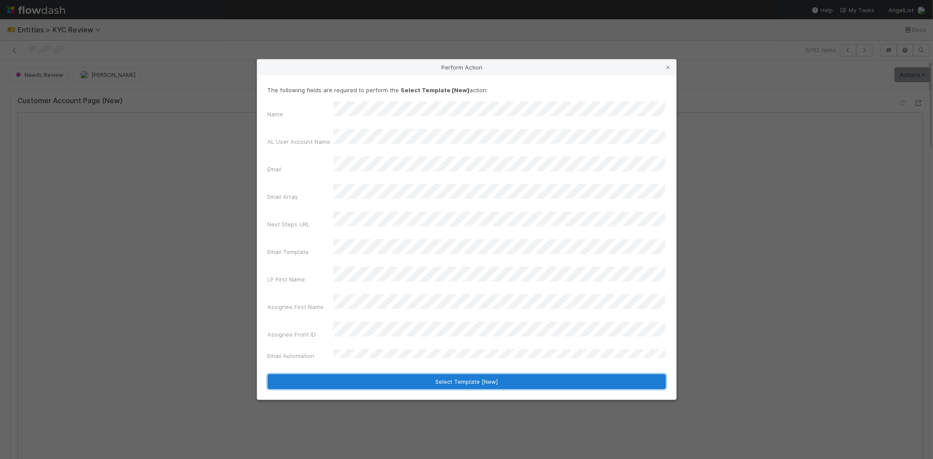
click at [335, 374] on button "Select Template [New]" at bounding box center [467, 381] width 398 height 15
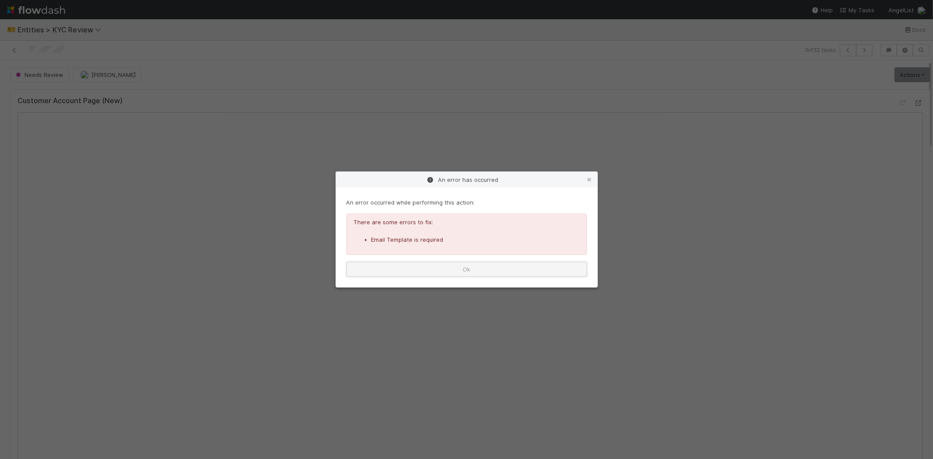
click at [499, 264] on button "Ok" at bounding box center [466, 269] width 241 height 15
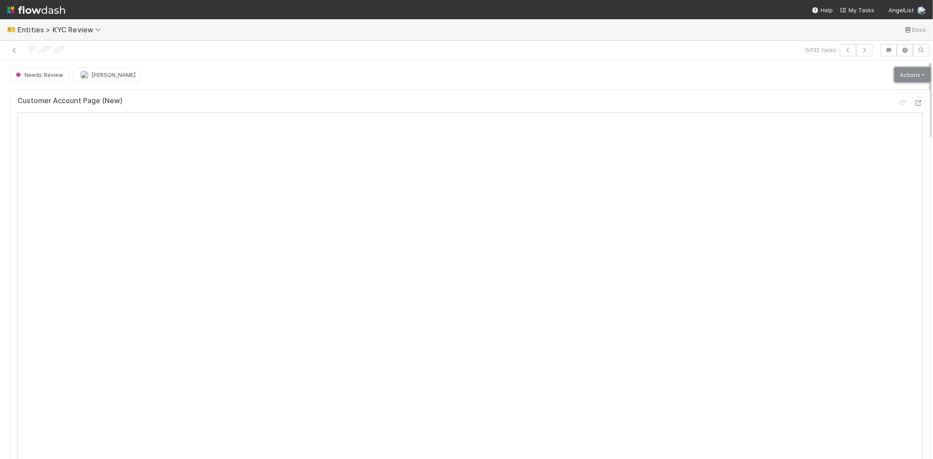
click at [894, 80] on link "Actions" at bounding box center [912, 74] width 36 height 15
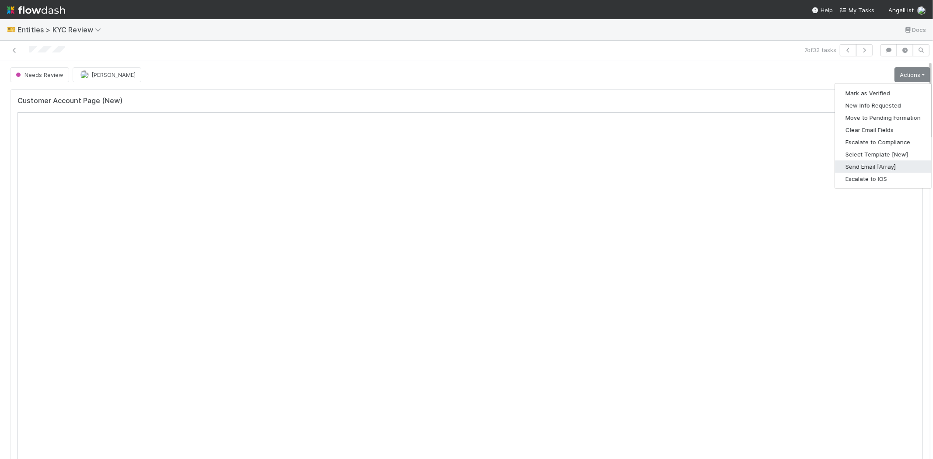
click at [851, 165] on button "Send Email [Array]" at bounding box center [883, 167] width 96 height 12
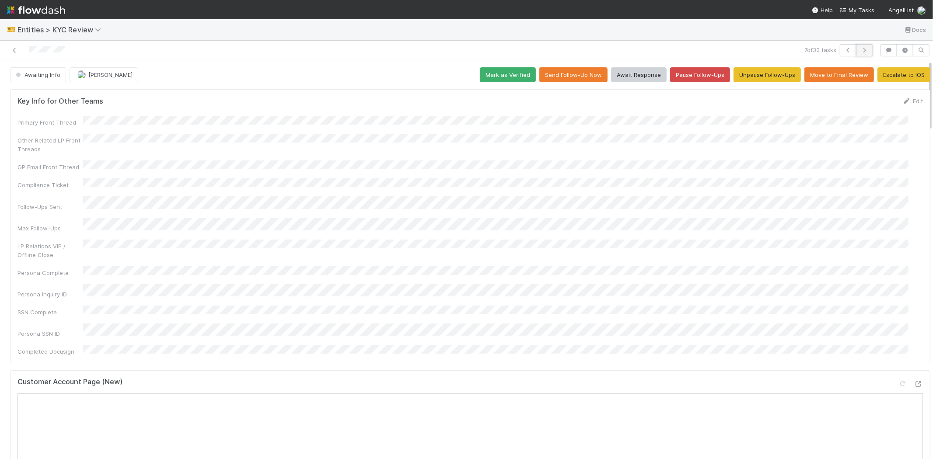
click at [860, 48] on icon "button" at bounding box center [864, 50] width 9 height 5
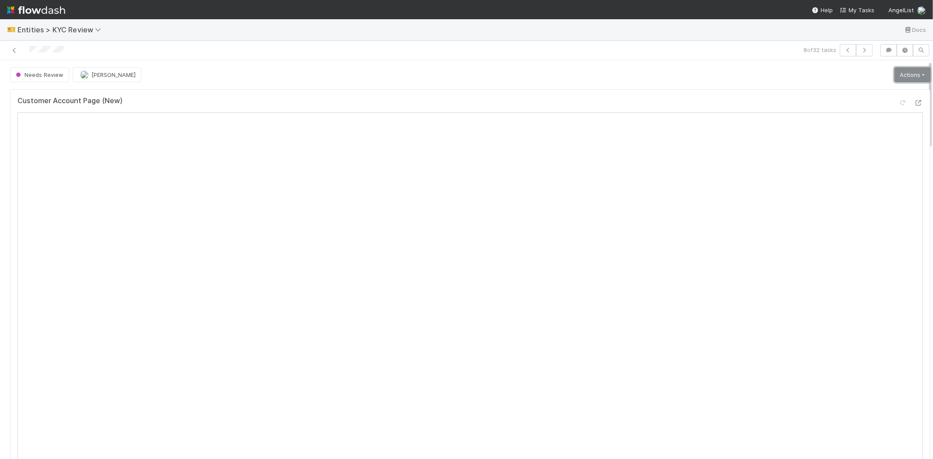
click at [894, 77] on link "Actions" at bounding box center [912, 74] width 36 height 15
click at [844, 152] on button "Select Template [New]" at bounding box center [883, 154] width 96 height 12
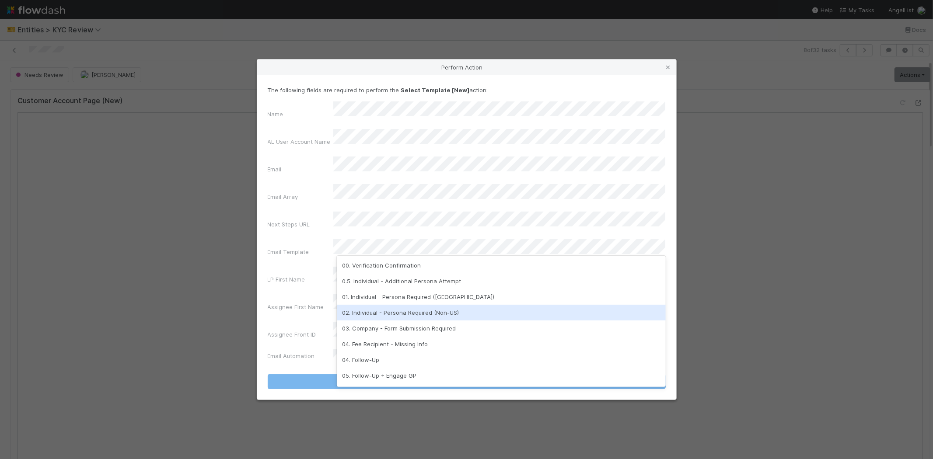
click at [393, 311] on div "02. Individual - Persona Required (Non-US)" at bounding box center [501, 313] width 329 height 16
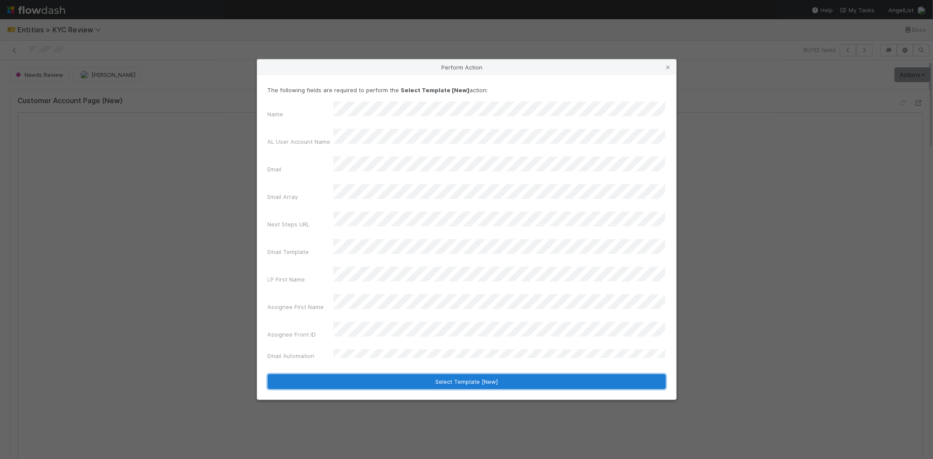
click at [325, 374] on button "Select Template [New]" at bounding box center [467, 381] width 398 height 15
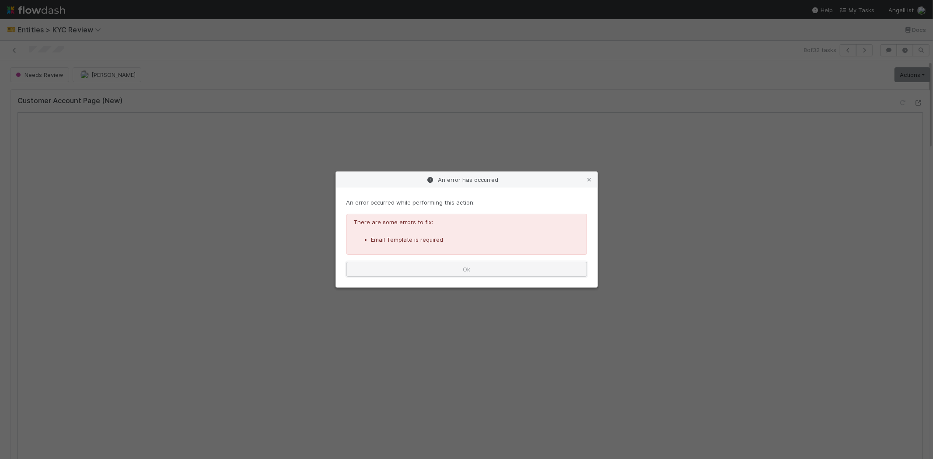
click at [420, 269] on button "Ok" at bounding box center [466, 269] width 241 height 15
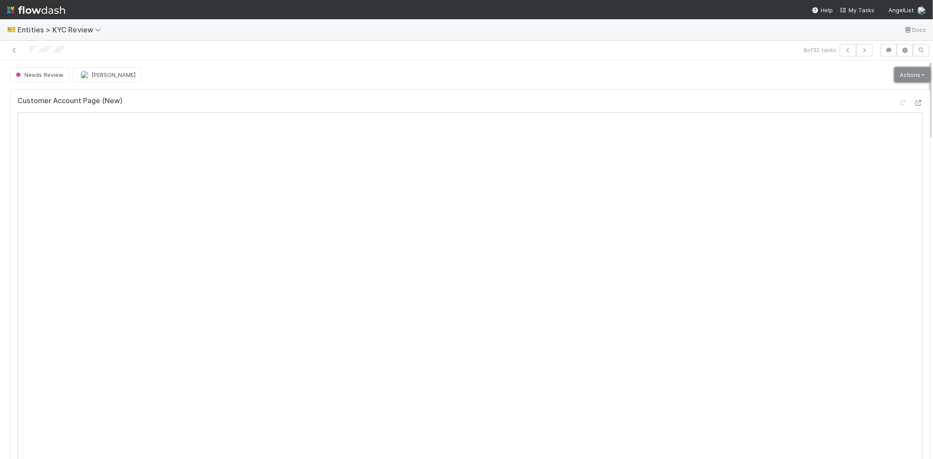
click at [894, 73] on link "Actions" at bounding box center [912, 74] width 36 height 15
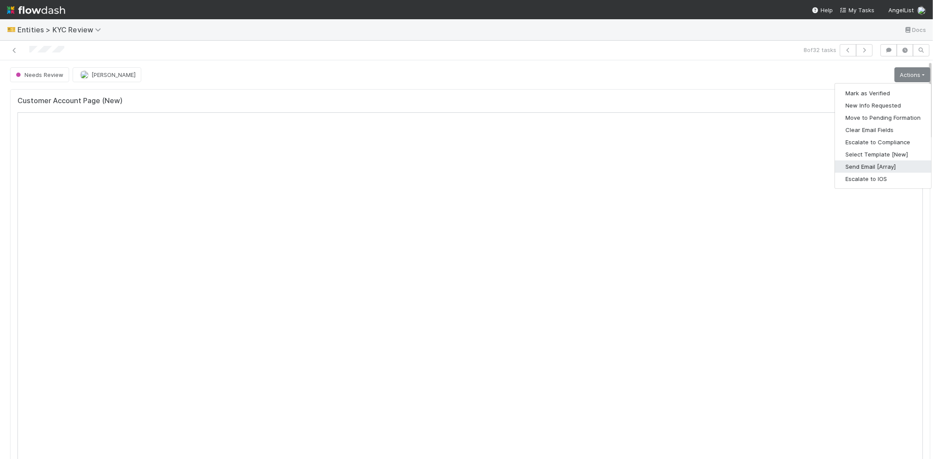
click at [854, 164] on button "Send Email [Array]" at bounding box center [883, 167] width 96 height 12
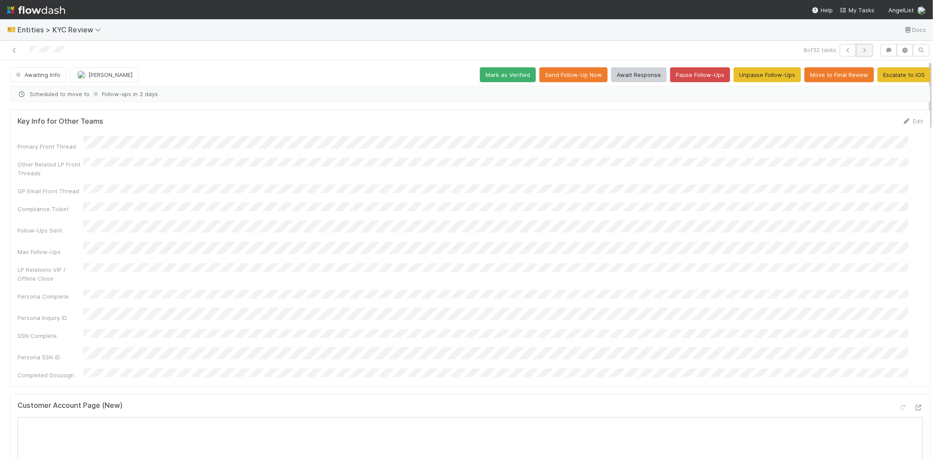
click at [860, 48] on icon "button" at bounding box center [864, 50] width 9 height 5
click at [14, 52] on icon at bounding box center [14, 51] width 9 height 6
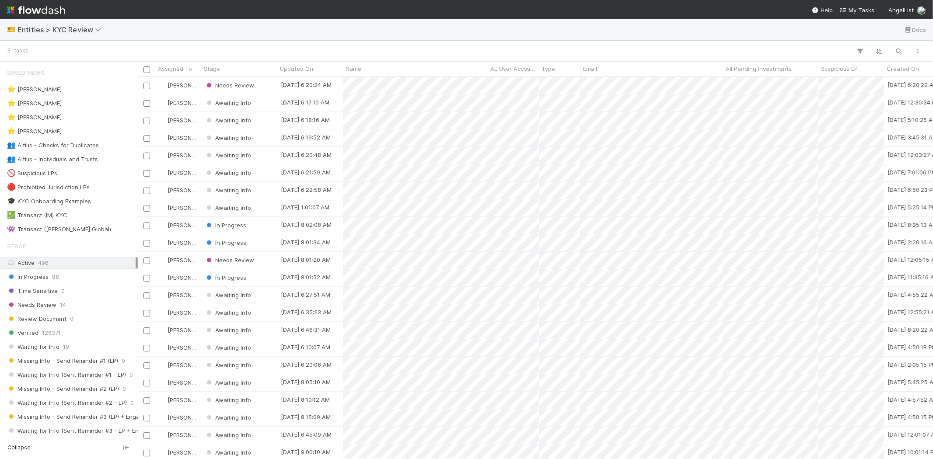
scroll to position [375, 788]
click at [261, 84] on div "Needs Review" at bounding box center [239, 85] width 76 height 17
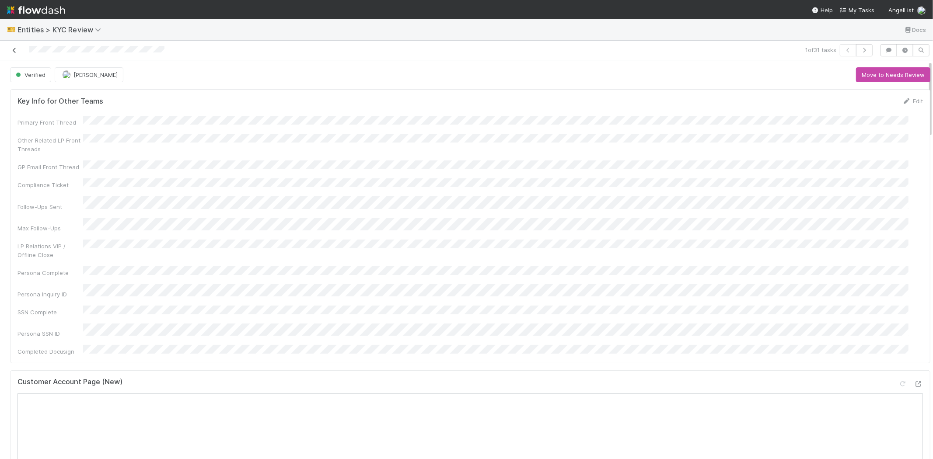
click at [12, 48] on icon at bounding box center [14, 51] width 9 height 6
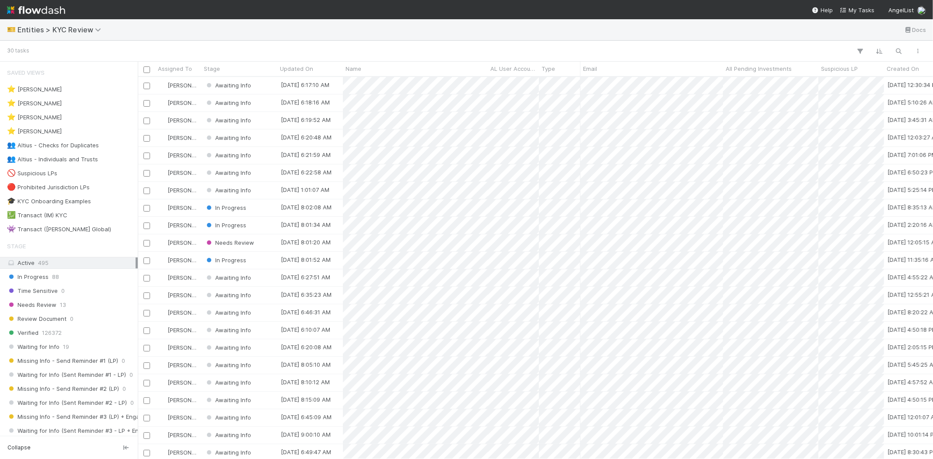
scroll to position [375, 788]
click at [269, 239] on div "Needs Review" at bounding box center [239, 242] width 76 height 17
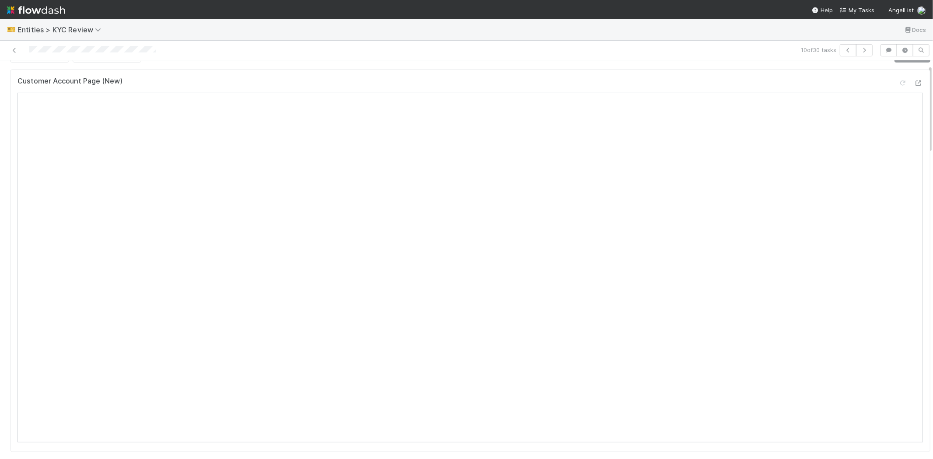
scroll to position [3, 0]
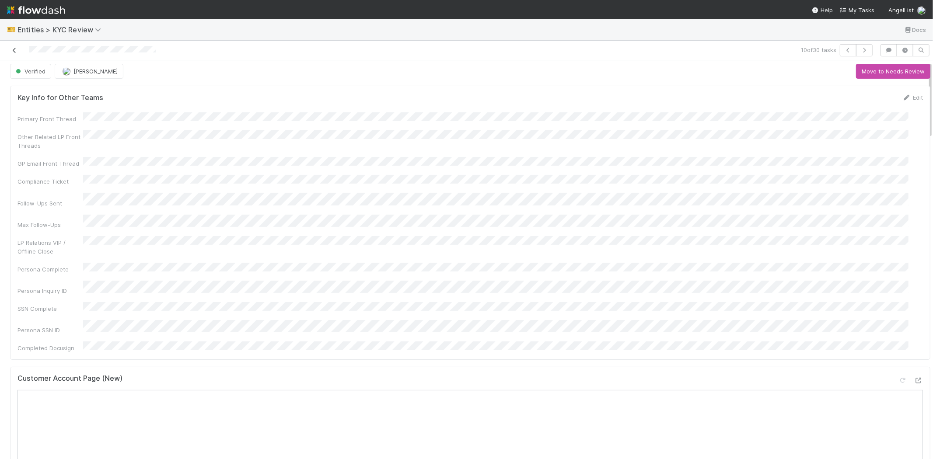
click at [12, 48] on icon at bounding box center [14, 51] width 9 height 6
click at [14, 49] on icon at bounding box center [14, 51] width 9 height 6
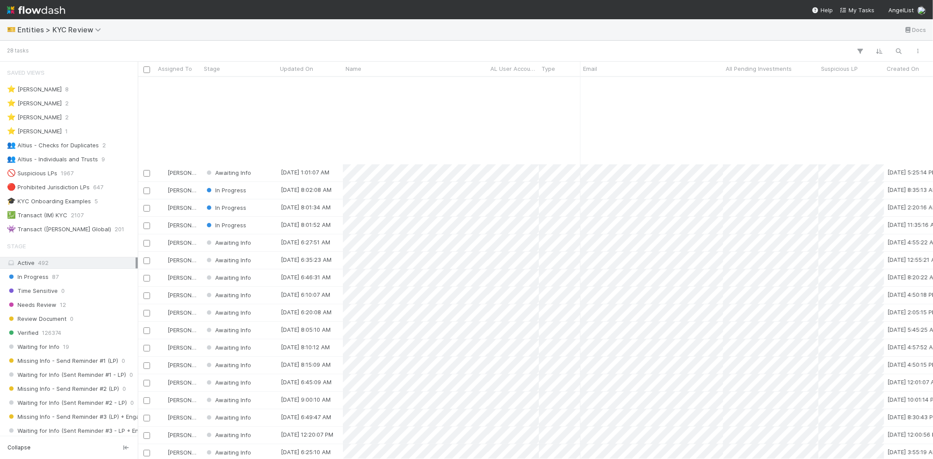
scroll to position [115, 0]
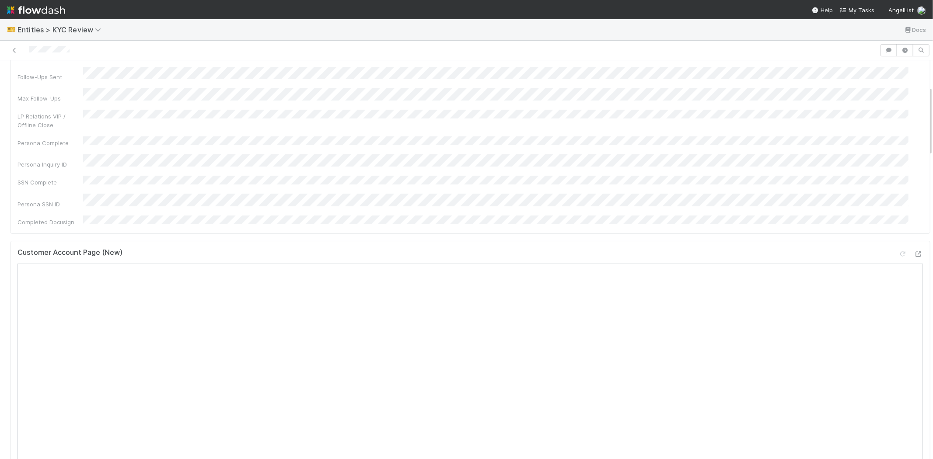
scroll to position [291, 0]
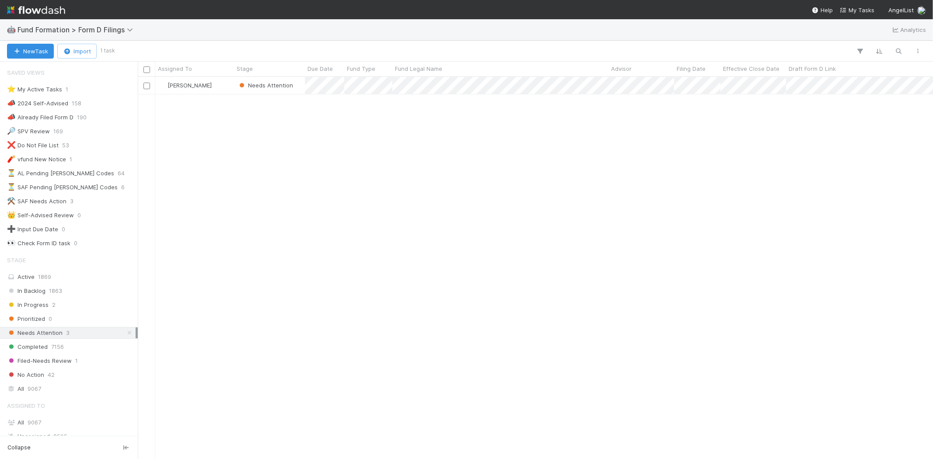
drag, startPoint x: 338, startPoint y: 209, endPoint x: 348, endPoint y: 159, distance: 51.0
click at [344, 201] on div "Karen Jane Salcedo Needs Attention 8/5/25, 11:13:01 PM 8/19/25, 9:00:59 PM" at bounding box center [535, 268] width 795 height 382
click at [298, 90] on div "Needs Attention" at bounding box center [269, 85] width 71 height 17
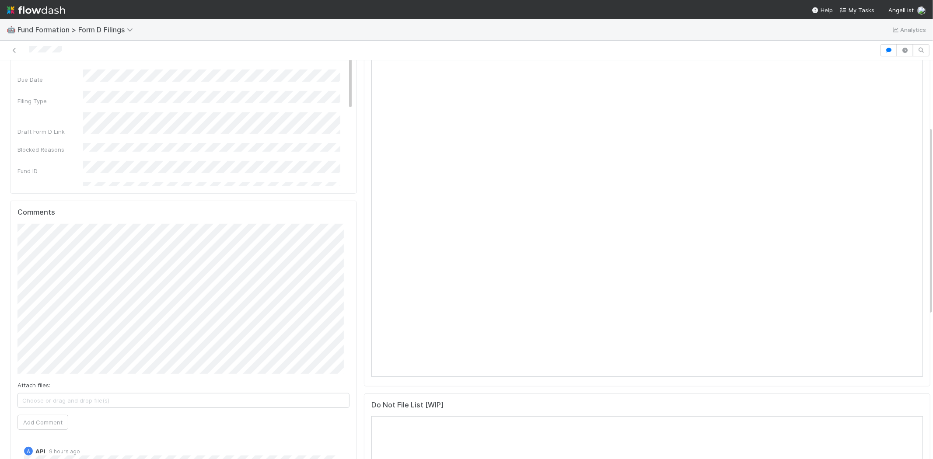
scroll to position [146, 0]
click at [35, 404] on button "Add Comment" at bounding box center [42, 405] width 51 height 15
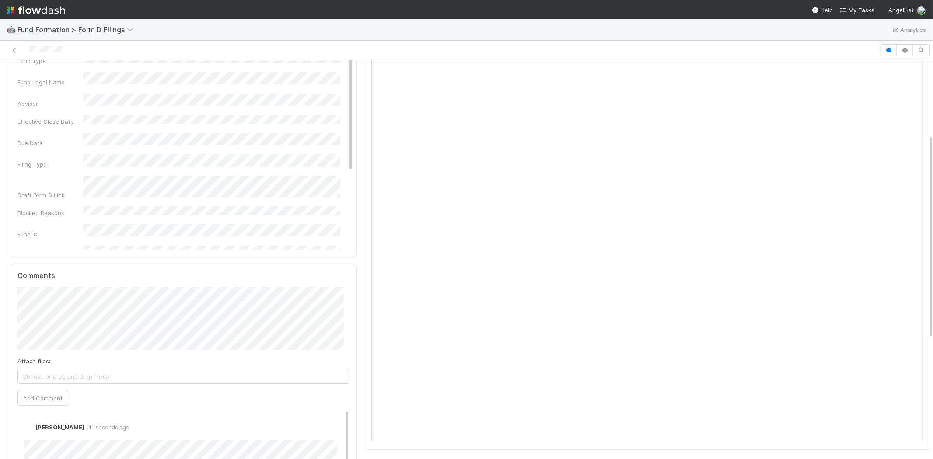
scroll to position [0, 0]
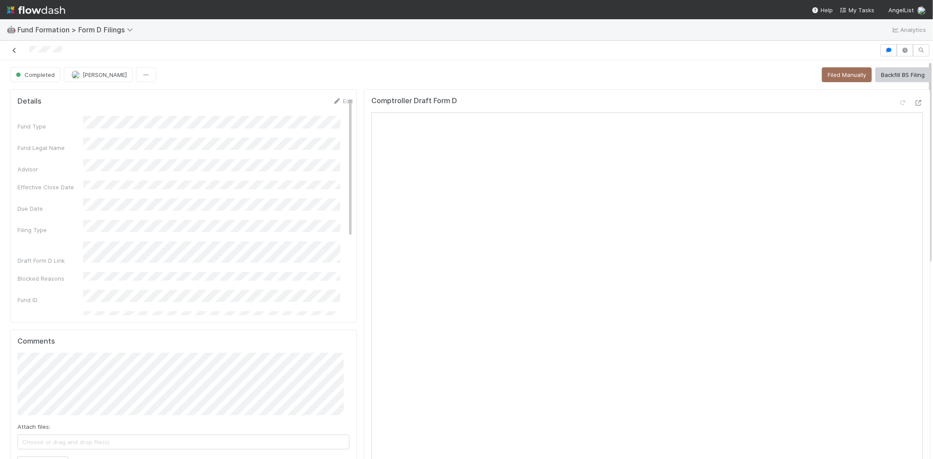
click at [16, 49] on icon at bounding box center [14, 51] width 9 height 6
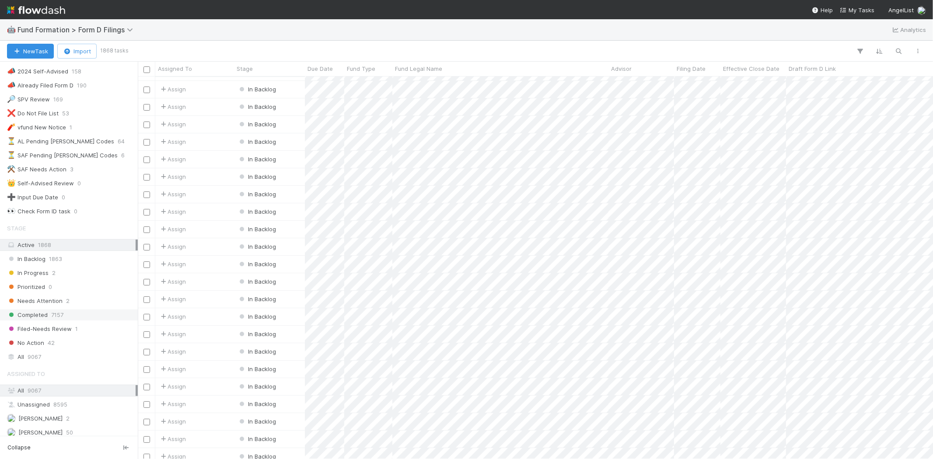
scroll to position [95, 0]
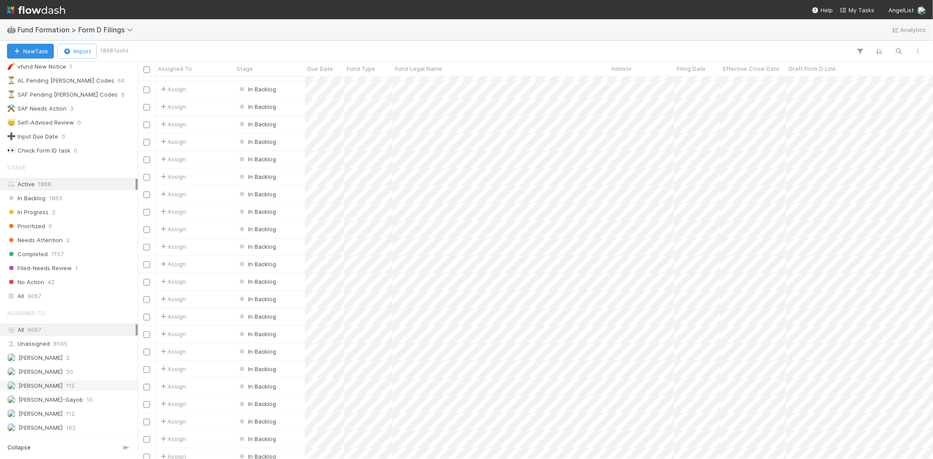
click at [63, 384] on span "[PERSON_NAME]" at bounding box center [40, 385] width 44 height 7
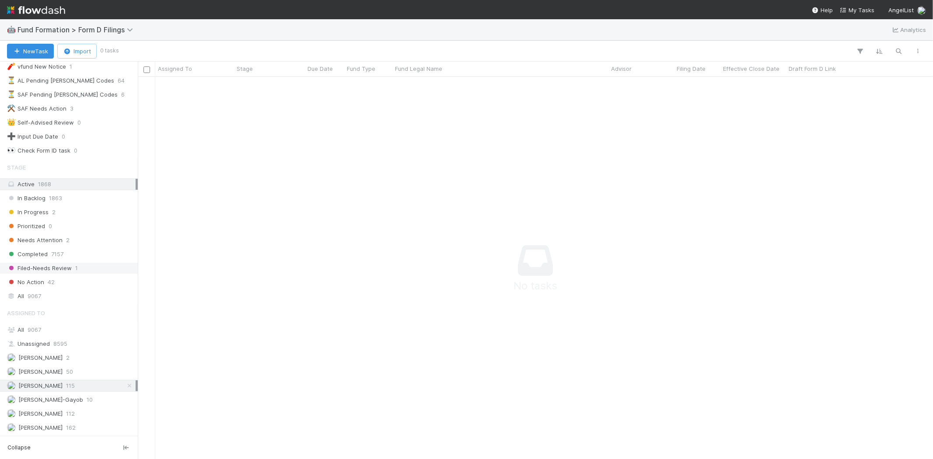
scroll to position [368, 780]
click at [45, 236] on span "Needs Attention" at bounding box center [35, 240] width 56 height 11
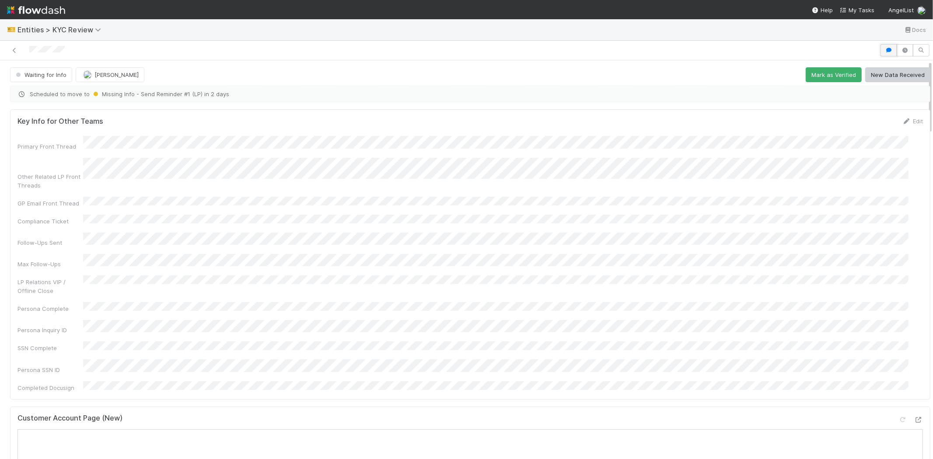
click at [884, 48] on icon "button" at bounding box center [888, 50] width 9 height 5
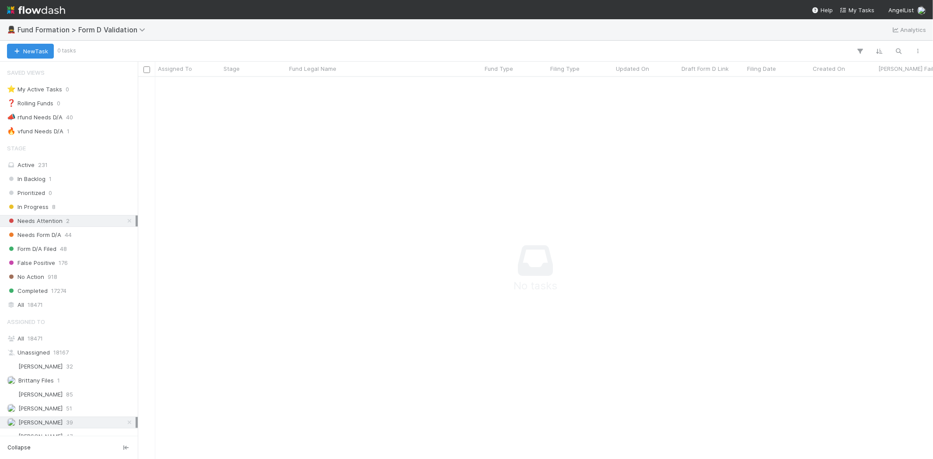
scroll to position [7, 7]
click at [46, 208] on span "In Progress" at bounding box center [28, 207] width 42 height 11
click at [69, 237] on span "44" at bounding box center [68, 235] width 7 height 11
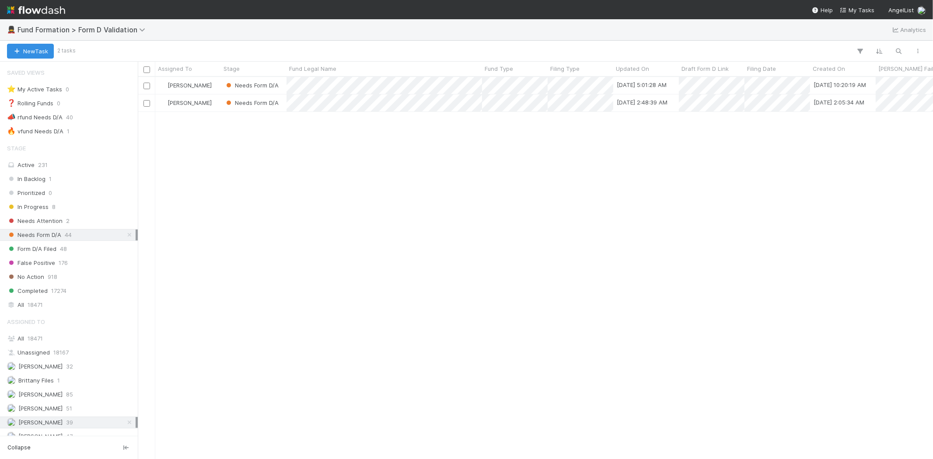
scroll to position [375, 788]
click at [527, 222] on div "[PERSON_NAME] Needs Form D/A [DATE] 5:01:28 AM [DATE] 10:20:19 AM [PERSON_NAME]…" at bounding box center [535, 268] width 795 height 382
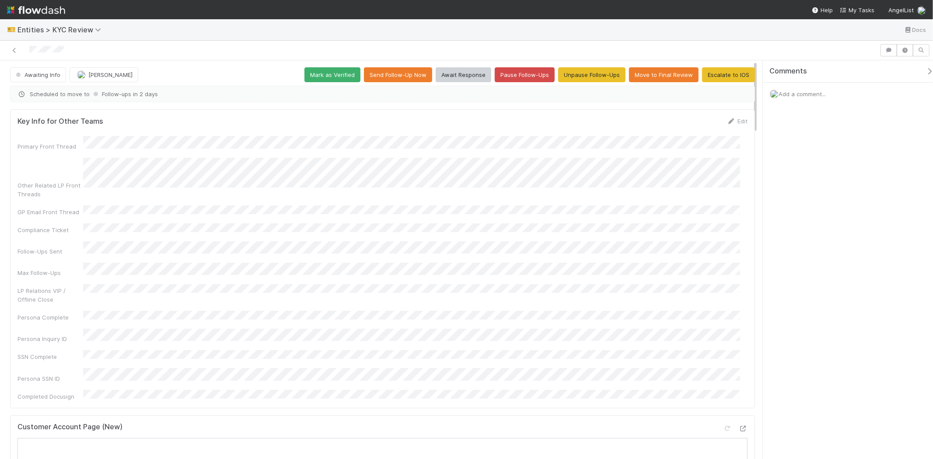
click at [925, 69] on icon "button" at bounding box center [929, 71] width 9 height 7
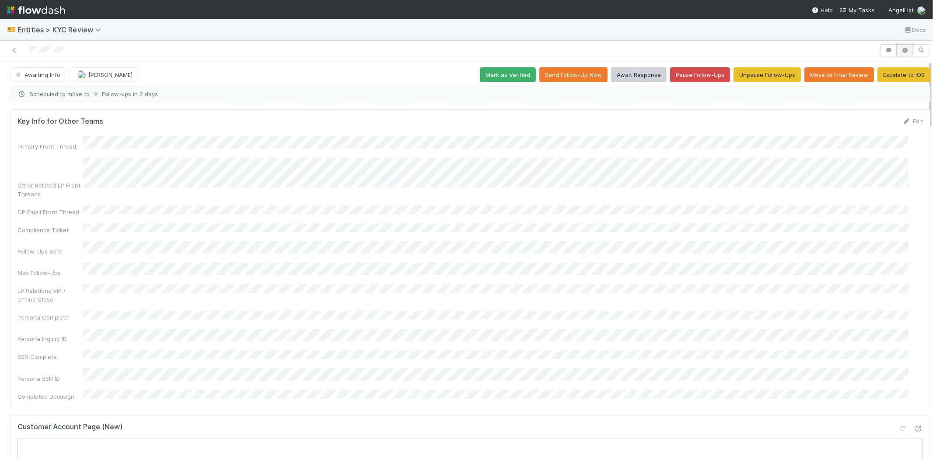
click at [898, 54] on button "button" at bounding box center [905, 50] width 17 height 12
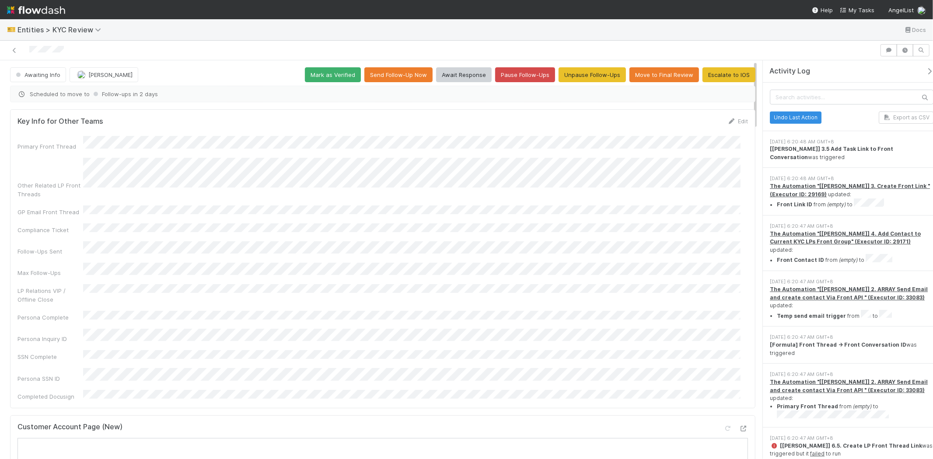
click at [925, 69] on icon "button" at bounding box center [929, 71] width 9 height 7
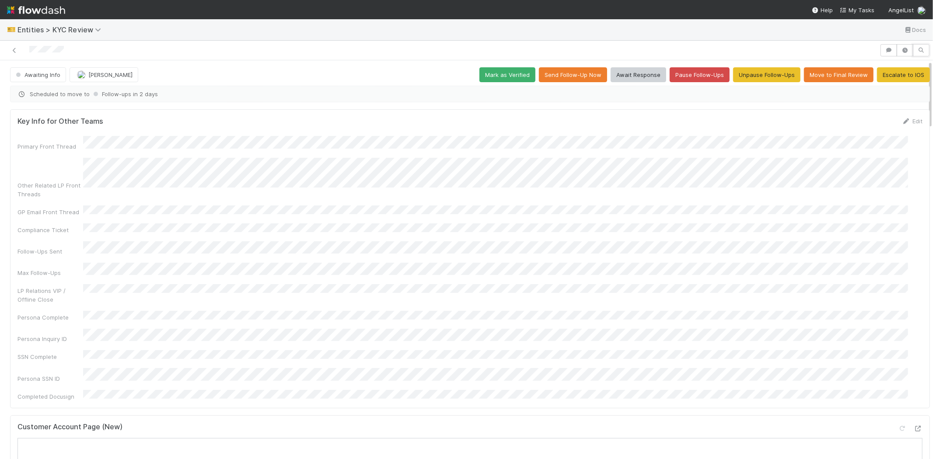
click at [917, 51] on icon "button" at bounding box center [921, 50] width 9 height 5
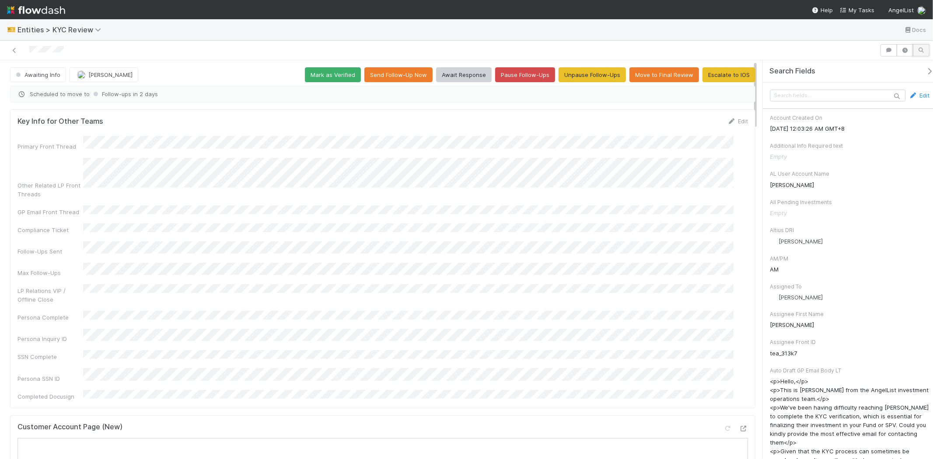
click at [917, 49] on icon "button" at bounding box center [921, 50] width 9 height 5
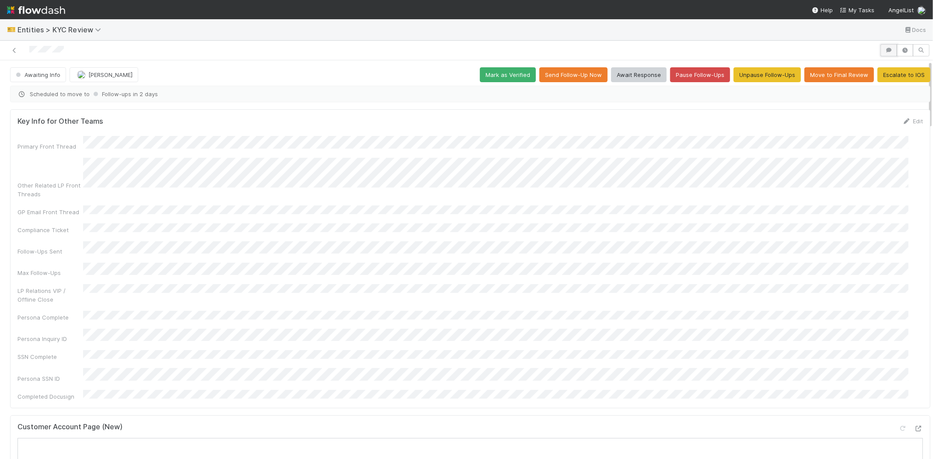
click at [884, 49] on icon "button" at bounding box center [888, 50] width 9 height 5
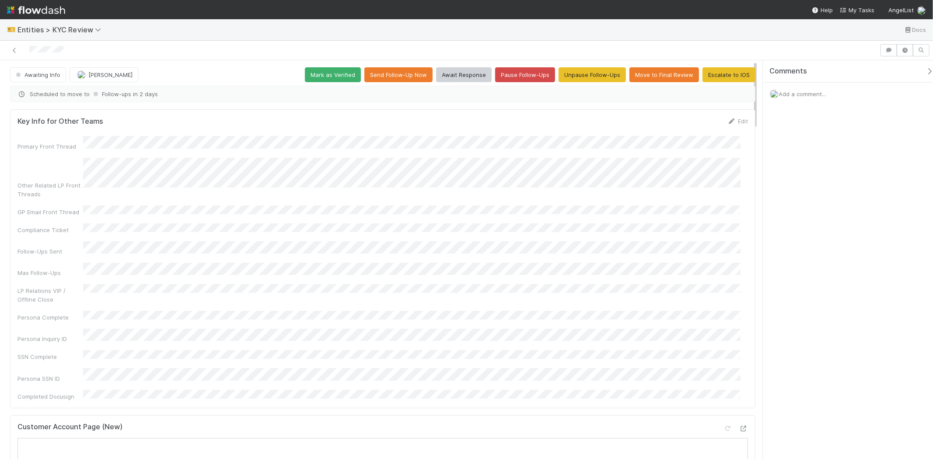
click at [802, 94] on span "Add a comment..." at bounding box center [801, 94] width 47 height 7
click at [792, 230] on button "Add Comment" at bounding box center [802, 228] width 51 height 15
click at [733, 76] on button "Escalate to IOS" at bounding box center [728, 74] width 53 height 15
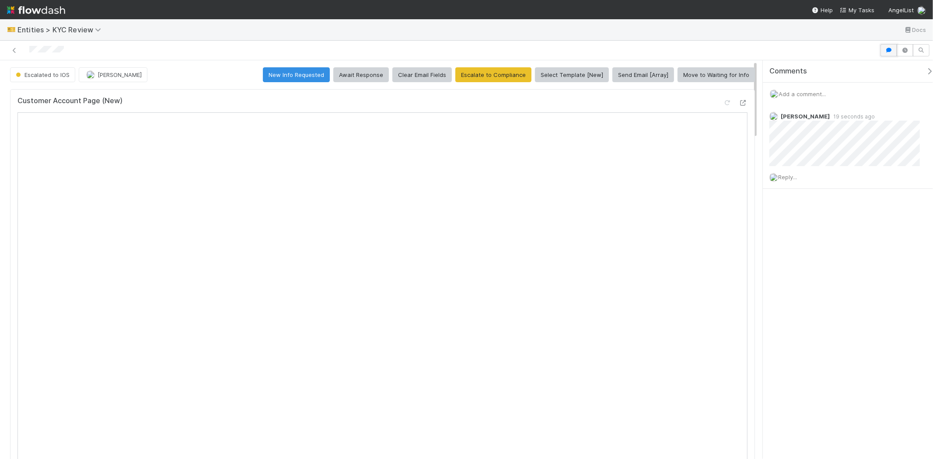
click at [884, 53] on button "button" at bounding box center [888, 50] width 17 height 12
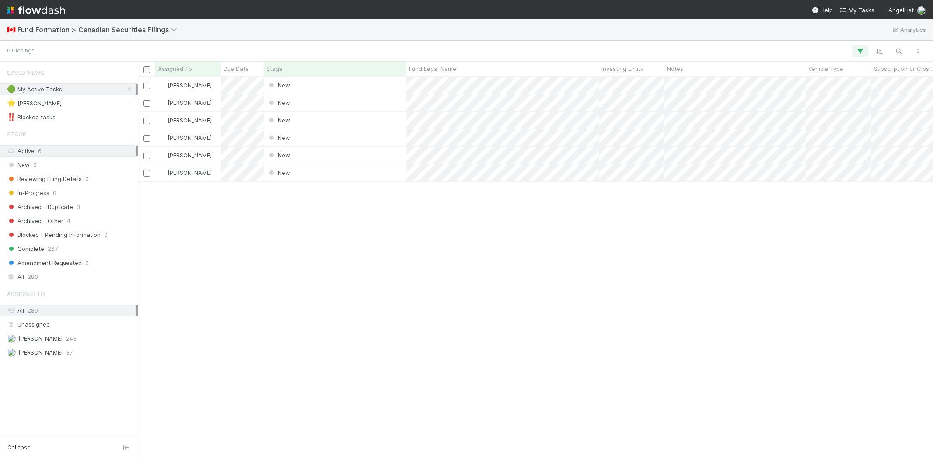
scroll to position [375, 788]
click at [261, 230] on div "[PERSON_NAME] New [DATE] 7:30:07 PM [DATE] 7:30:17 PM [PERSON_NAME] New [DATE] …" at bounding box center [535, 268] width 795 height 382
click at [234, 73] on span "Due Date" at bounding box center [235, 68] width 25 height 9
click at [236, 80] on div "Sort Oldest → Newest" at bounding box center [274, 85] width 100 height 13
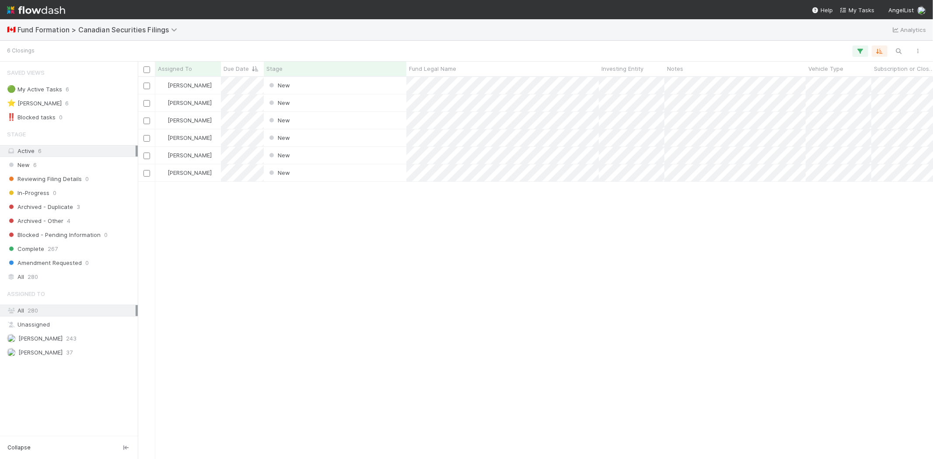
click at [256, 277] on div "[PERSON_NAME] New [DATE] 7:30:07 PM [DATE] 7:30:17 PM [PERSON_NAME] New [DATE] …" at bounding box center [535, 268] width 795 height 382
click at [307, 299] on div "[PERSON_NAME] New [DATE] 7:30:07 PM [DATE] 7:30:17 PM [PERSON_NAME] New [DATE] …" at bounding box center [535, 268] width 795 height 382
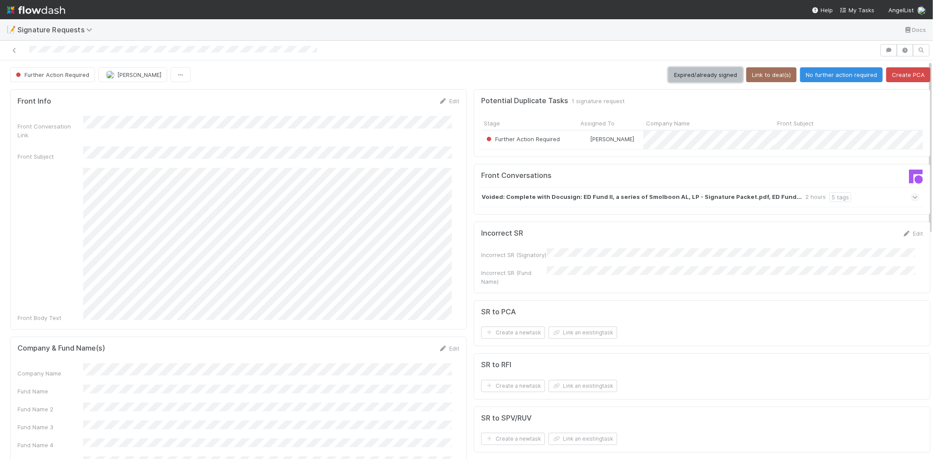
click at [696, 77] on button "Expired/already signed" at bounding box center [705, 74] width 74 height 15
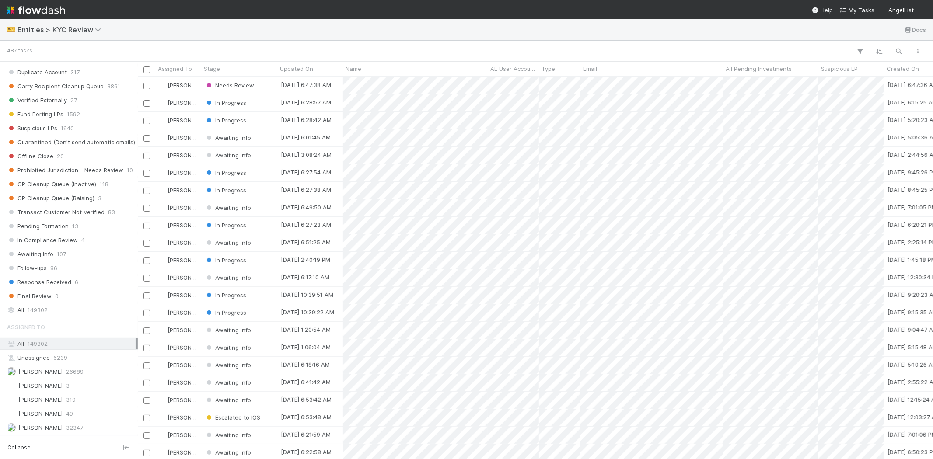
scroll to position [583, 0]
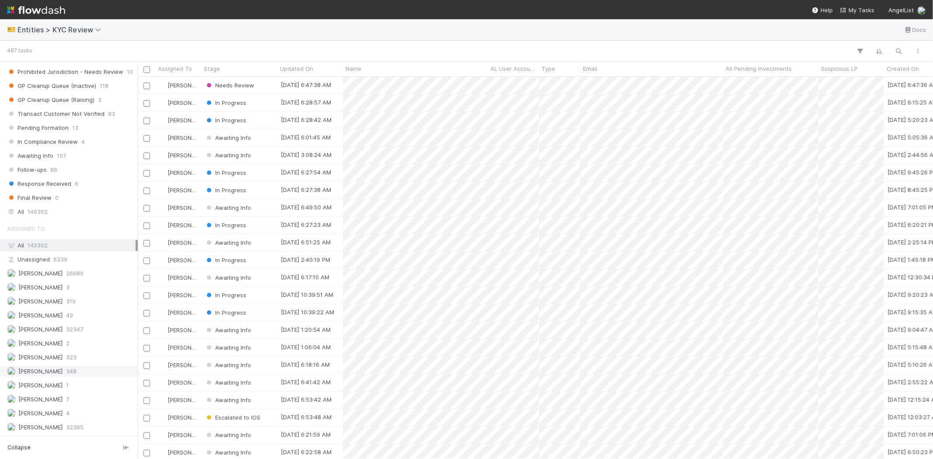
click at [76, 377] on span "348" at bounding box center [71, 371] width 10 height 11
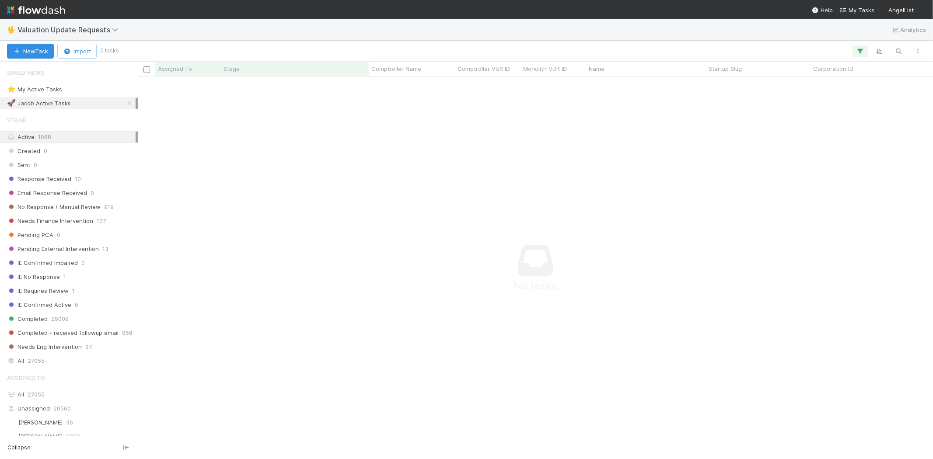
scroll to position [368, 780]
click at [866, 50] on button "button" at bounding box center [860, 50] width 16 height 11
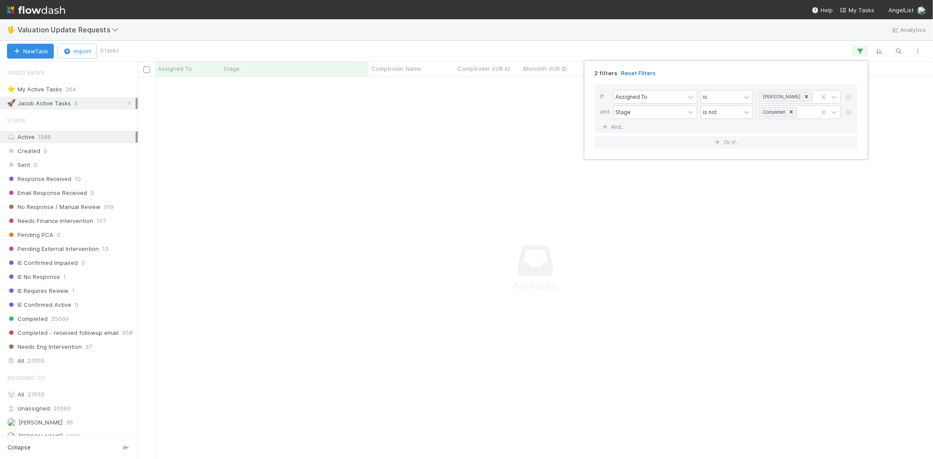
click at [636, 74] on link "Reset Filters" at bounding box center [638, 73] width 35 height 7
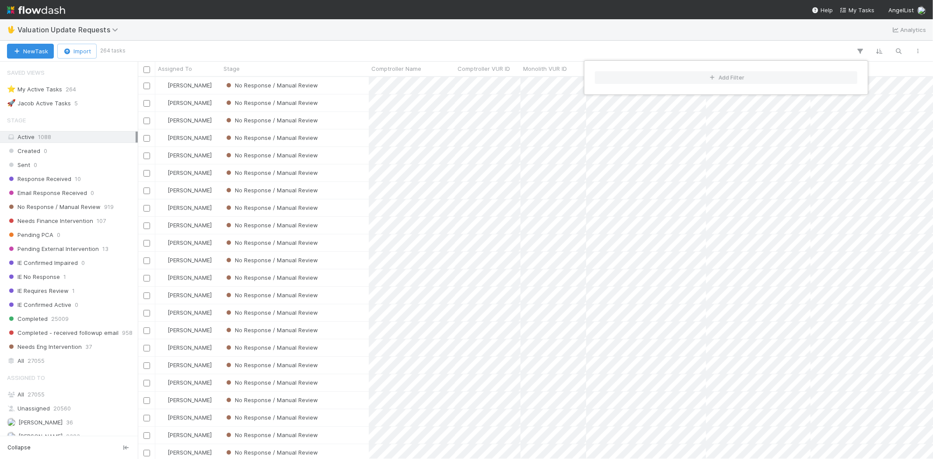
scroll to position [375, 788]
click at [431, 39] on div "Add Filter" at bounding box center [466, 229] width 933 height 459
click at [427, 47] on div "Add Filter" at bounding box center [466, 229] width 933 height 459
click at [84, 183] on div "Response Received 10" at bounding box center [71, 179] width 129 height 11
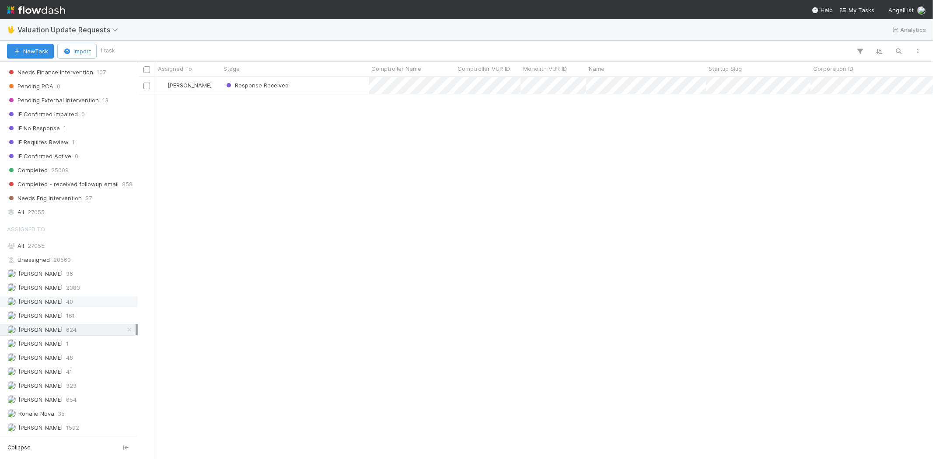
scroll to position [375, 788]
click at [68, 397] on span "654" at bounding box center [71, 399] width 10 height 11
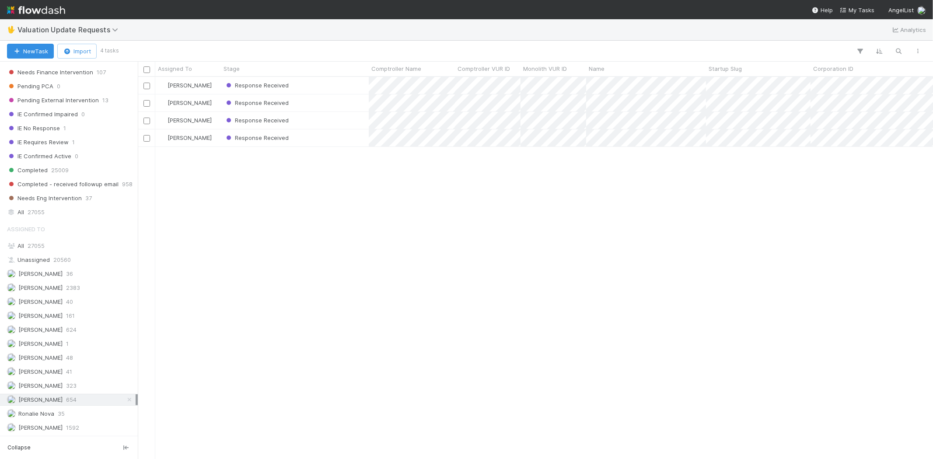
scroll to position [375, 788]
click at [63, 283] on span "Febbie Cervantes" at bounding box center [35, 288] width 56 height 11
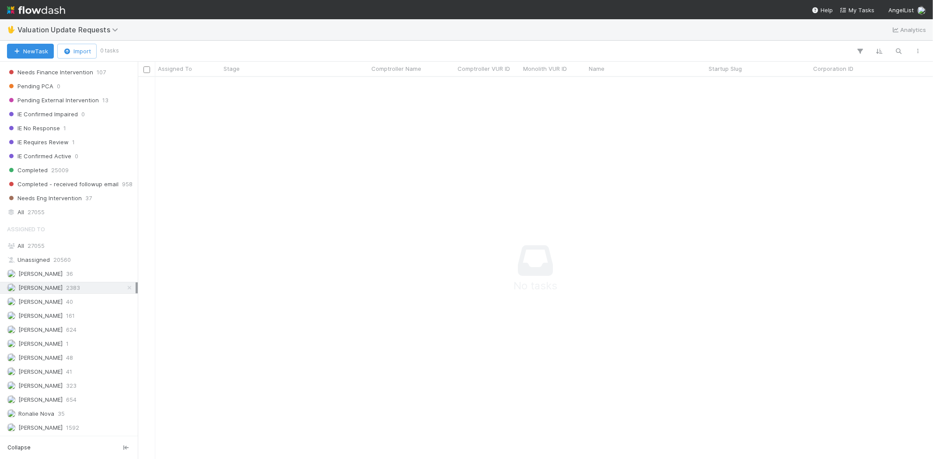
scroll to position [368, 780]
click at [73, 330] on div "Karen Jane Salcedo 624" at bounding box center [71, 330] width 129 height 11
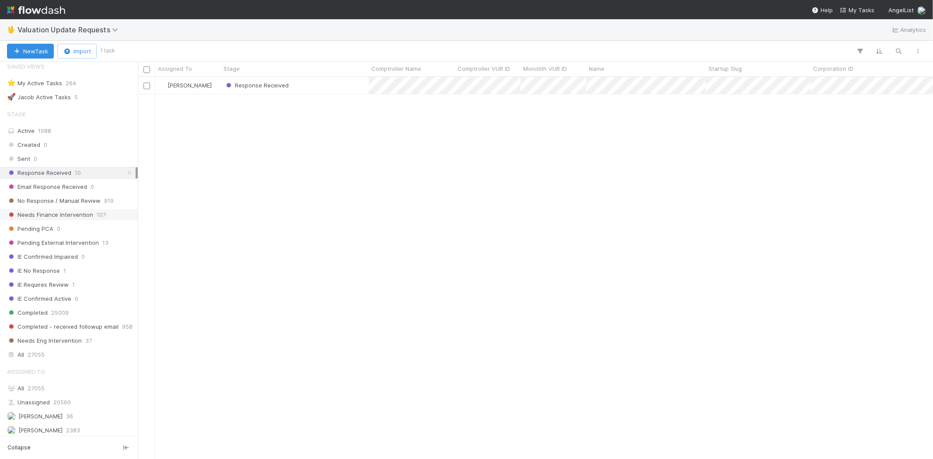
scroll to position [375, 788]
click at [94, 202] on span "No Response / Manual Review" at bounding box center [54, 200] width 94 height 11
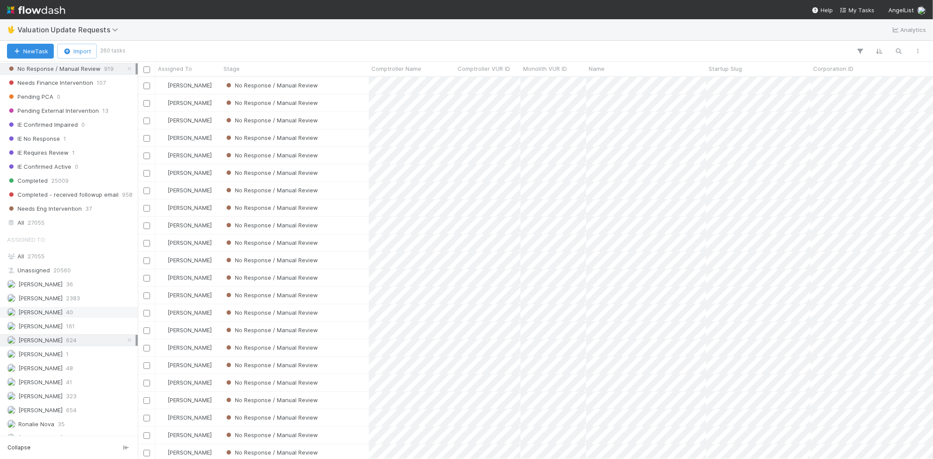
scroll to position [152, 0]
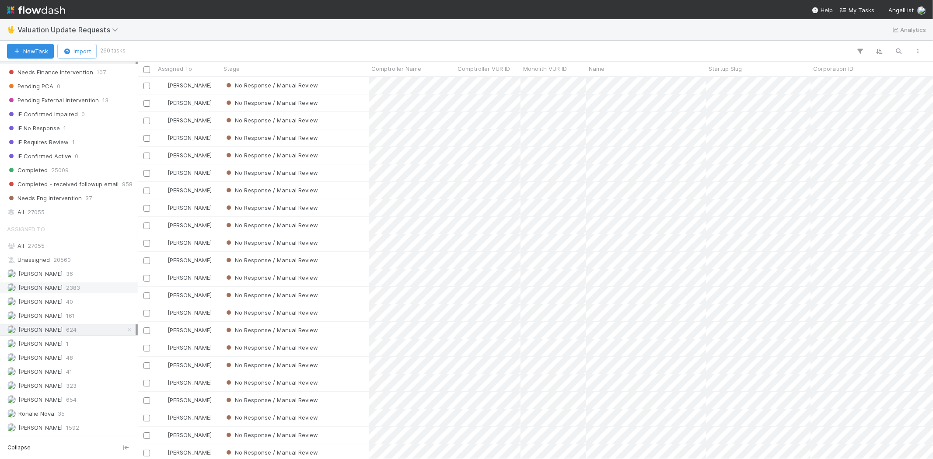
click at [69, 287] on span "2383" at bounding box center [73, 288] width 14 height 11
click at [61, 396] on span "Michael Capilitan" at bounding box center [40, 399] width 44 height 7
click at [77, 330] on span "624" at bounding box center [71, 330] width 10 height 11
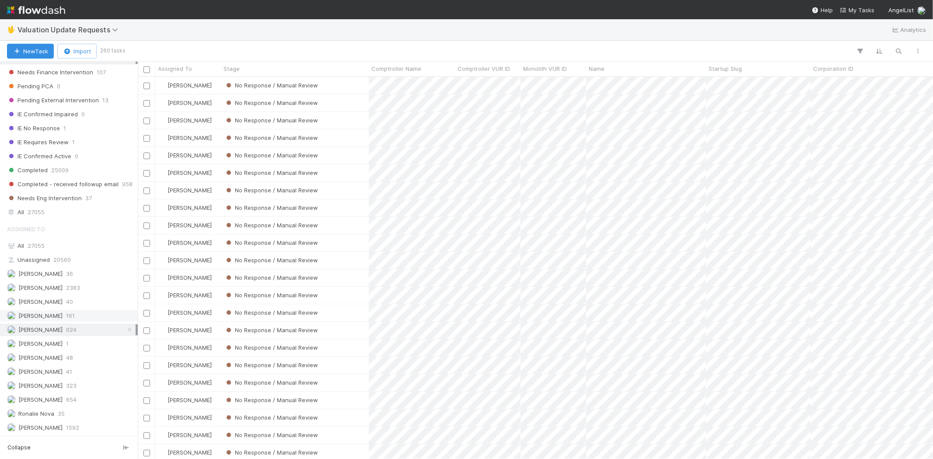
scroll to position [375, 788]
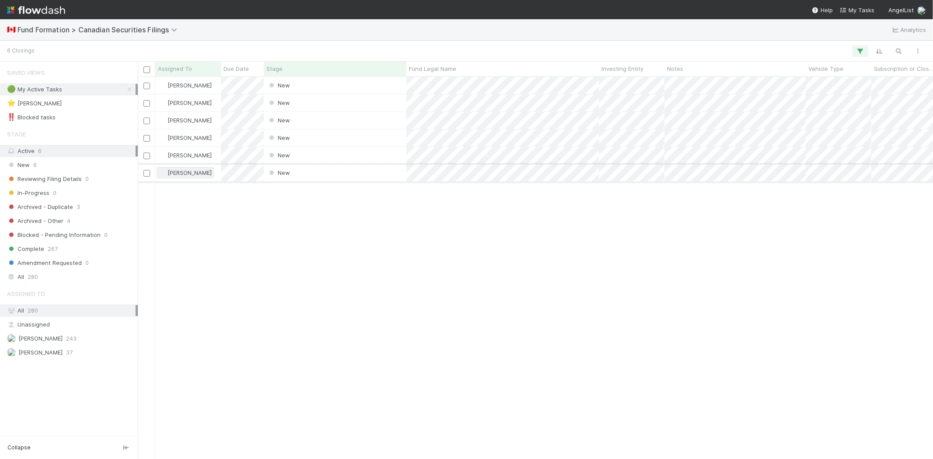
scroll to position [375, 788]
drag, startPoint x: 266, startPoint y: 246, endPoint x: 315, endPoint y: 47, distance: 205.5
click at [267, 246] on div "[PERSON_NAME] New [DATE] 7:30:07 PM [DATE] 7:30:17 PM [PERSON_NAME] New [DATE] …" at bounding box center [535, 268] width 795 height 382
drag, startPoint x: 328, startPoint y: 235, endPoint x: 283, endPoint y: 246, distance: 45.8
click at [325, 236] on div "[PERSON_NAME] New [DATE] 7:30:07 PM [DATE] 7:30:17 PM [PERSON_NAME] New [DATE] …" at bounding box center [535, 268] width 795 height 382
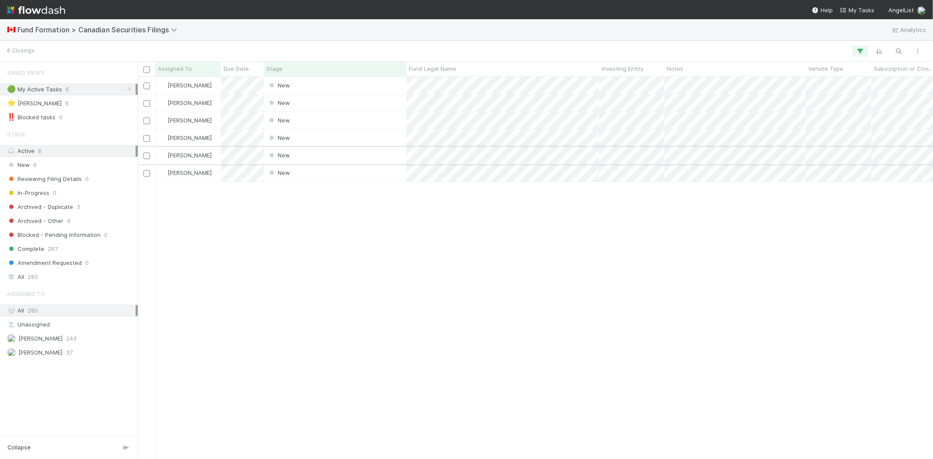
drag, startPoint x: 302, startPoint y: 234, endPoint x: 356, endPoint y: 152, distance: 98.4
click at [304, 227] on div "[PERSON_NAME] New [DATE] 7:30:07 PM [DATE] 7:30:17 PM [PERSON_NAME] New [DATE] …" at bounding box center [535, 268] width 795 height 382
